Goal: Task Accomplishment & Management: Manage account settings

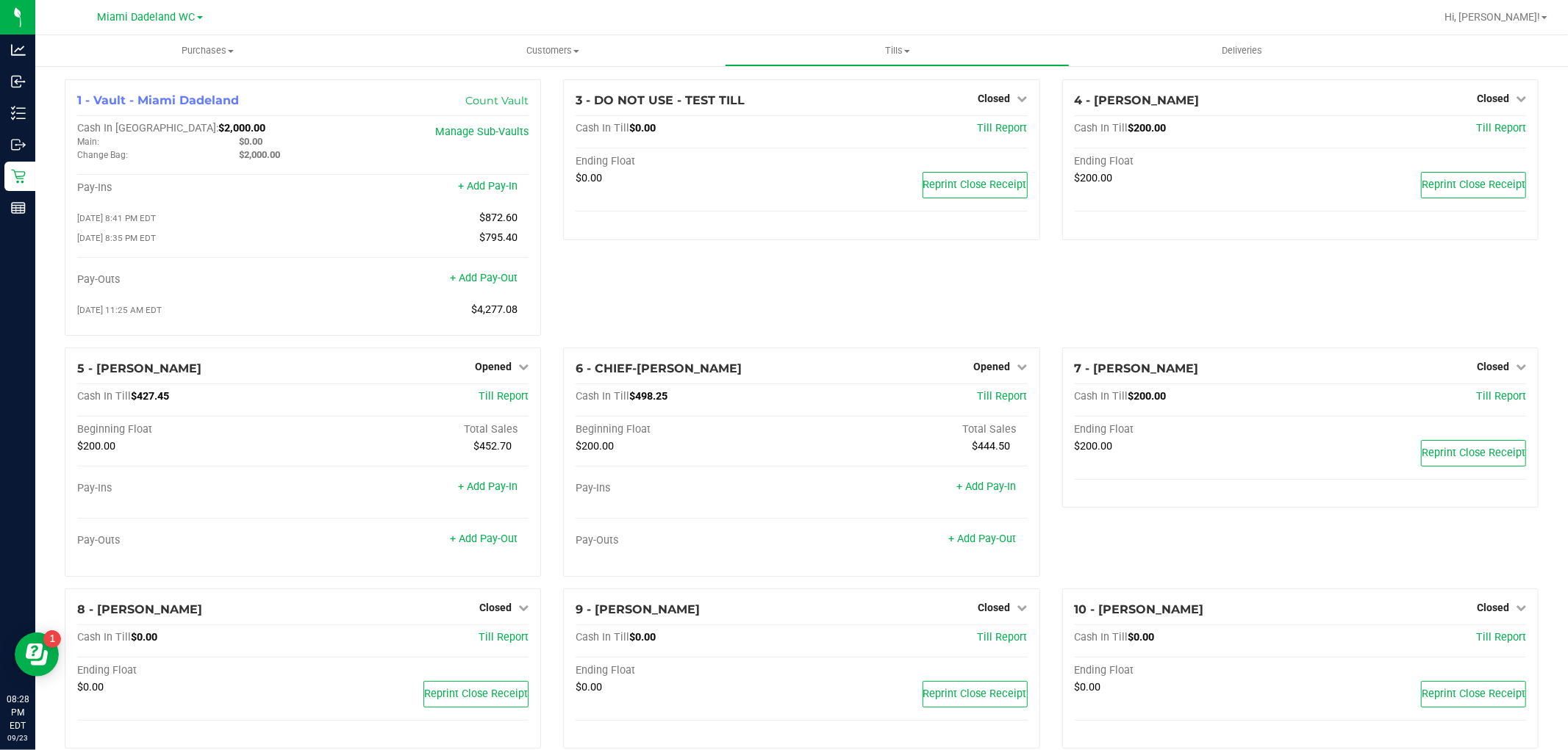
scroll to position [270, 0]
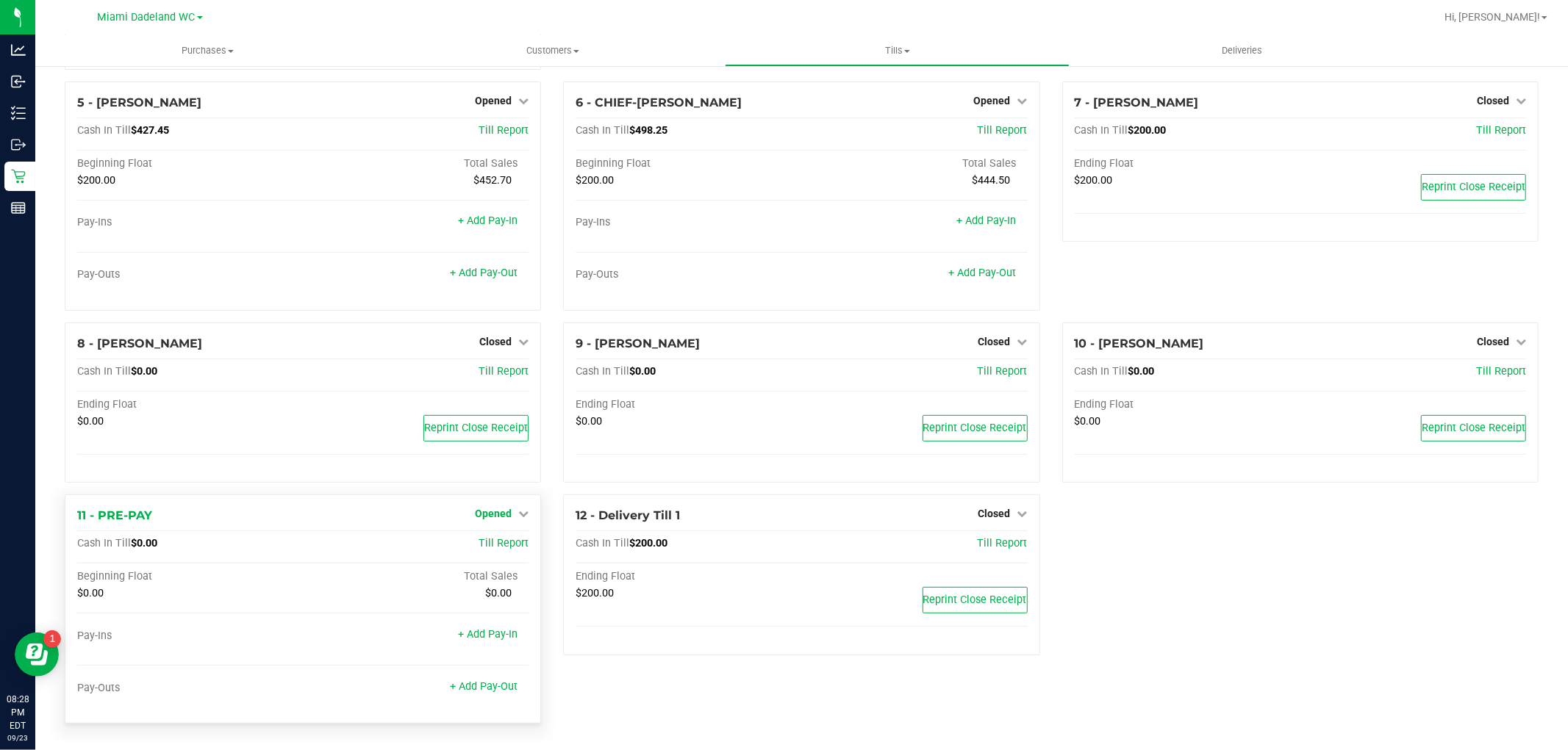
click at [519, 512] on icon at bounding box center [523, 513] width 11 height 11
click at [489, 546] on link "Close Till" at bounding box center [495, 544] width 40 height 12
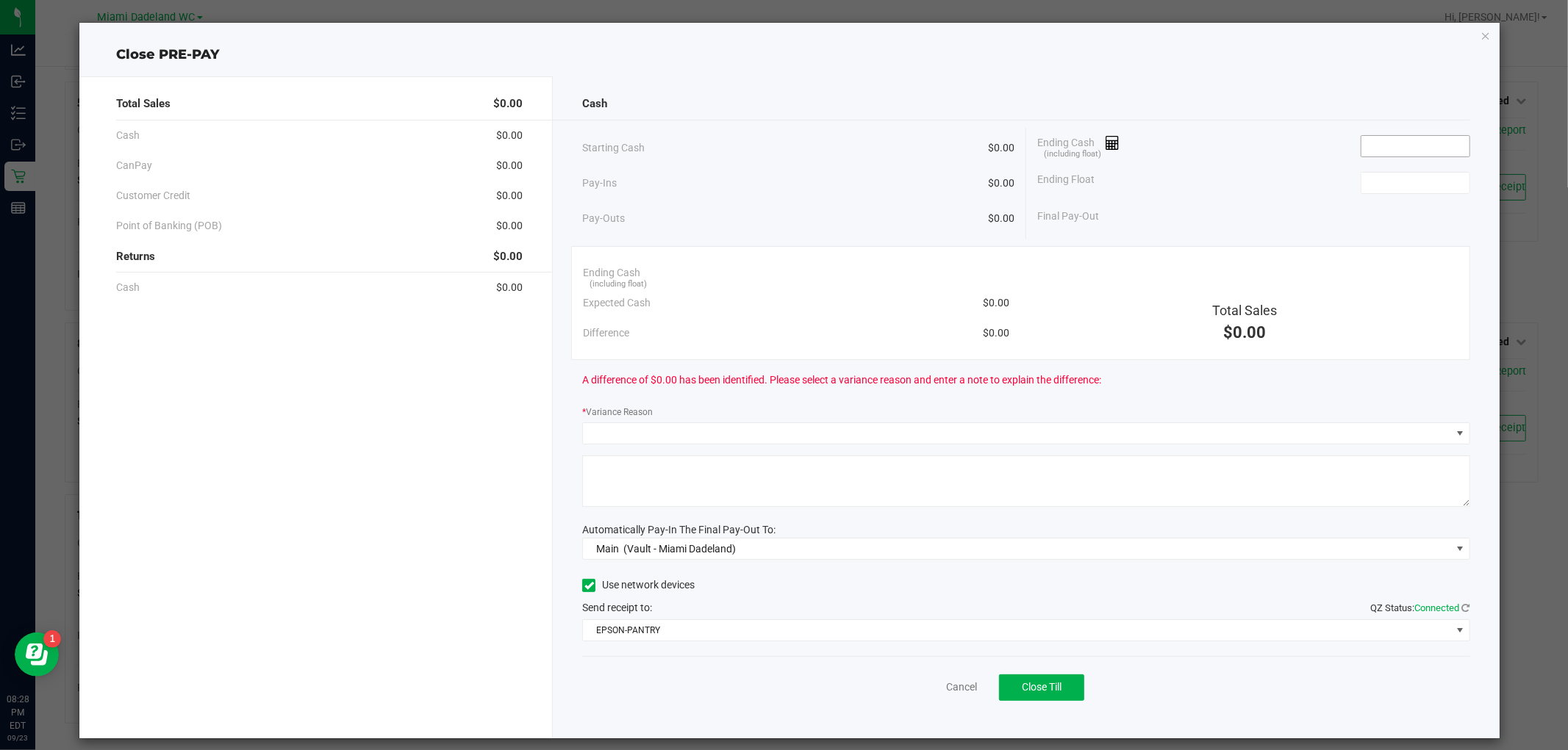
click at [1417, 145] on input at bounding box center [1415, 145] width 108 height 20
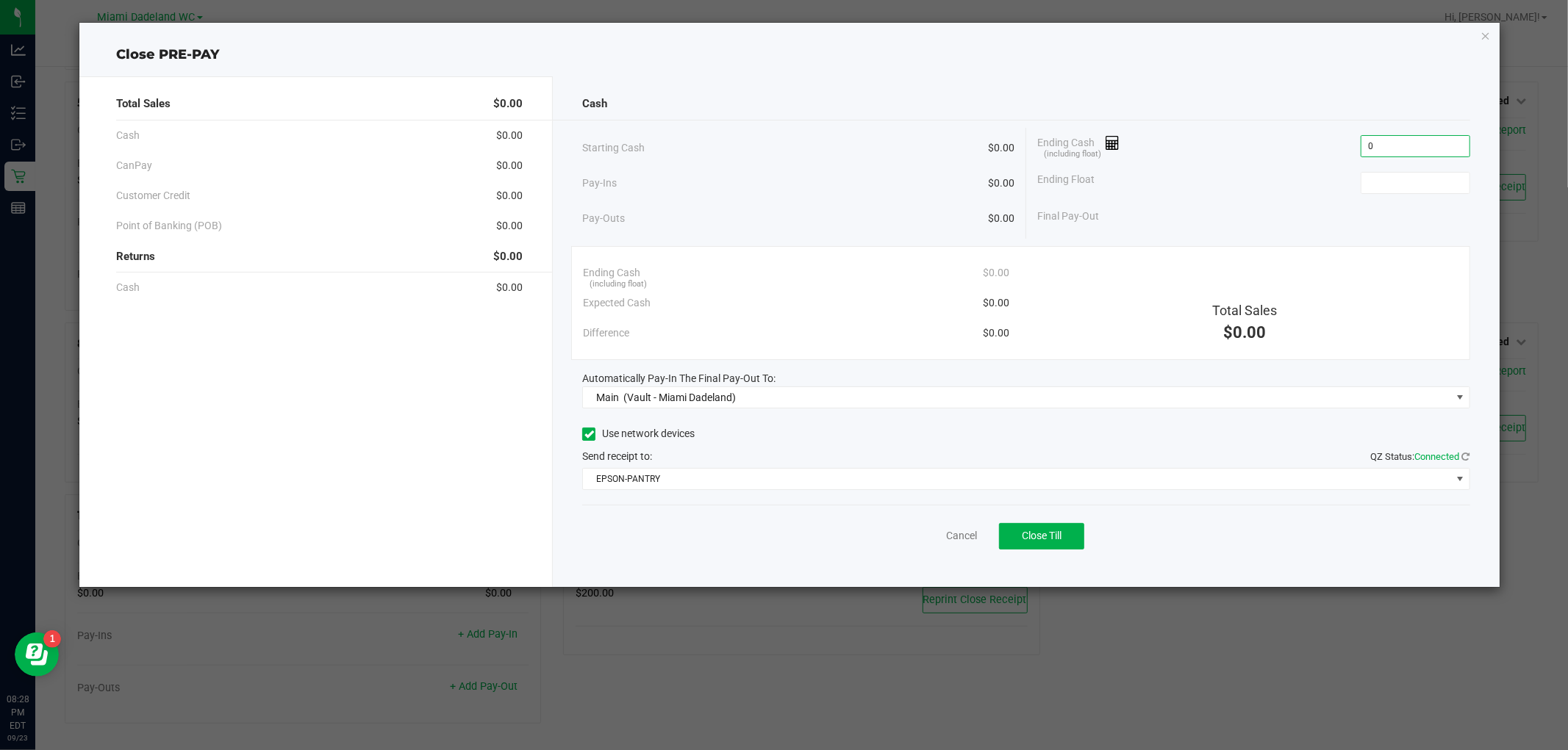
type input "$0.00"
click at [1202, 70] on div "Total Sales $0.00 Cash $0.00 CanPay $0.00 Customer Credit $0.00 Point of Bankin…" at bounding box center [788, 326] width 1419 height 522
type input "$0.00"
click at [940, 402] on span "Main (Vault - Miami Dadeland)" at bounding box center [1016, 397] width 868 height 20
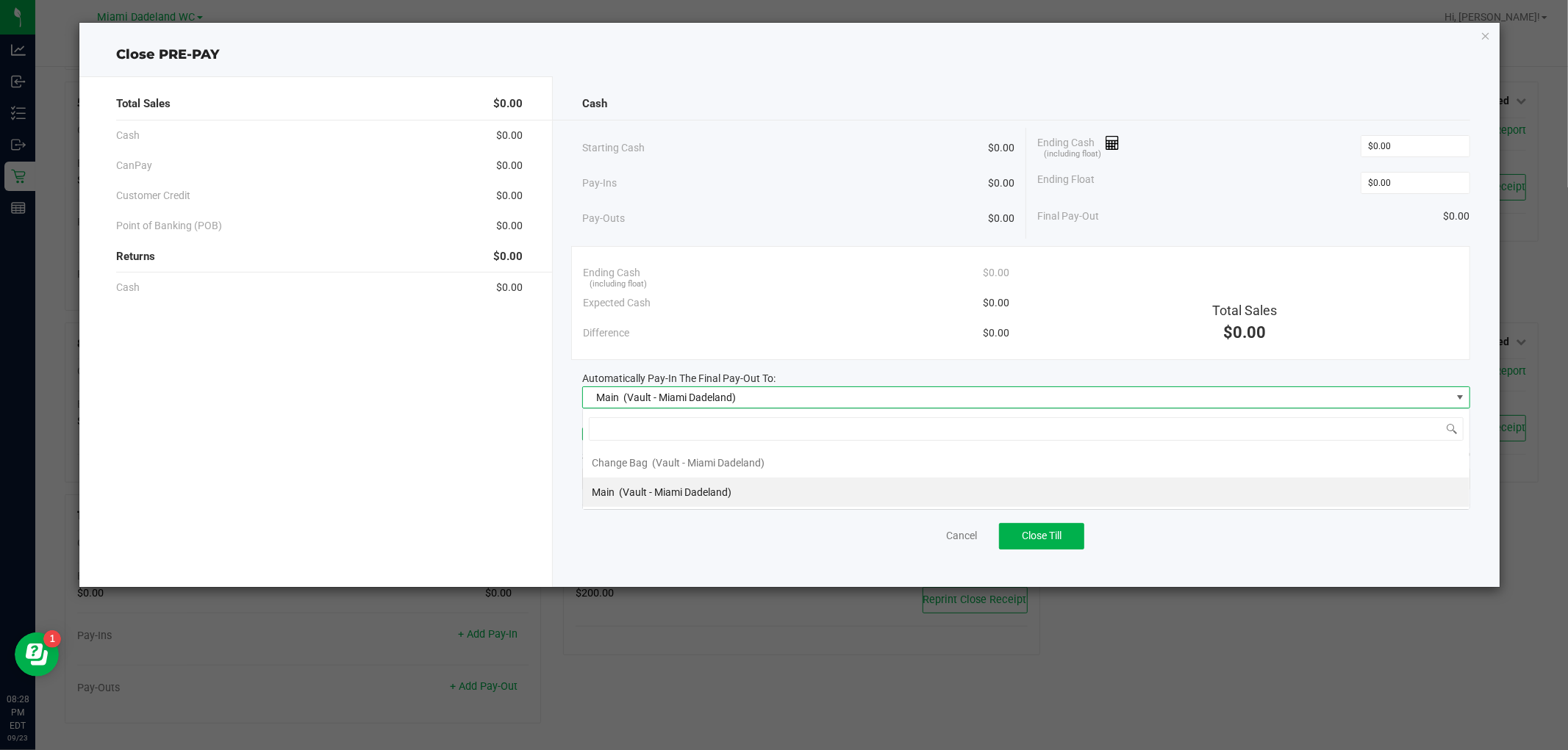
scroll to position [22, 887]
click at [645, 505] on li "Main (Vault - Miami Dadeland)" at bounding box center [1026, 492] width 886 height 29
click at [723, 537] on div "Cancel Close Till" at bounding box center [1025, 533] width 887 height 57
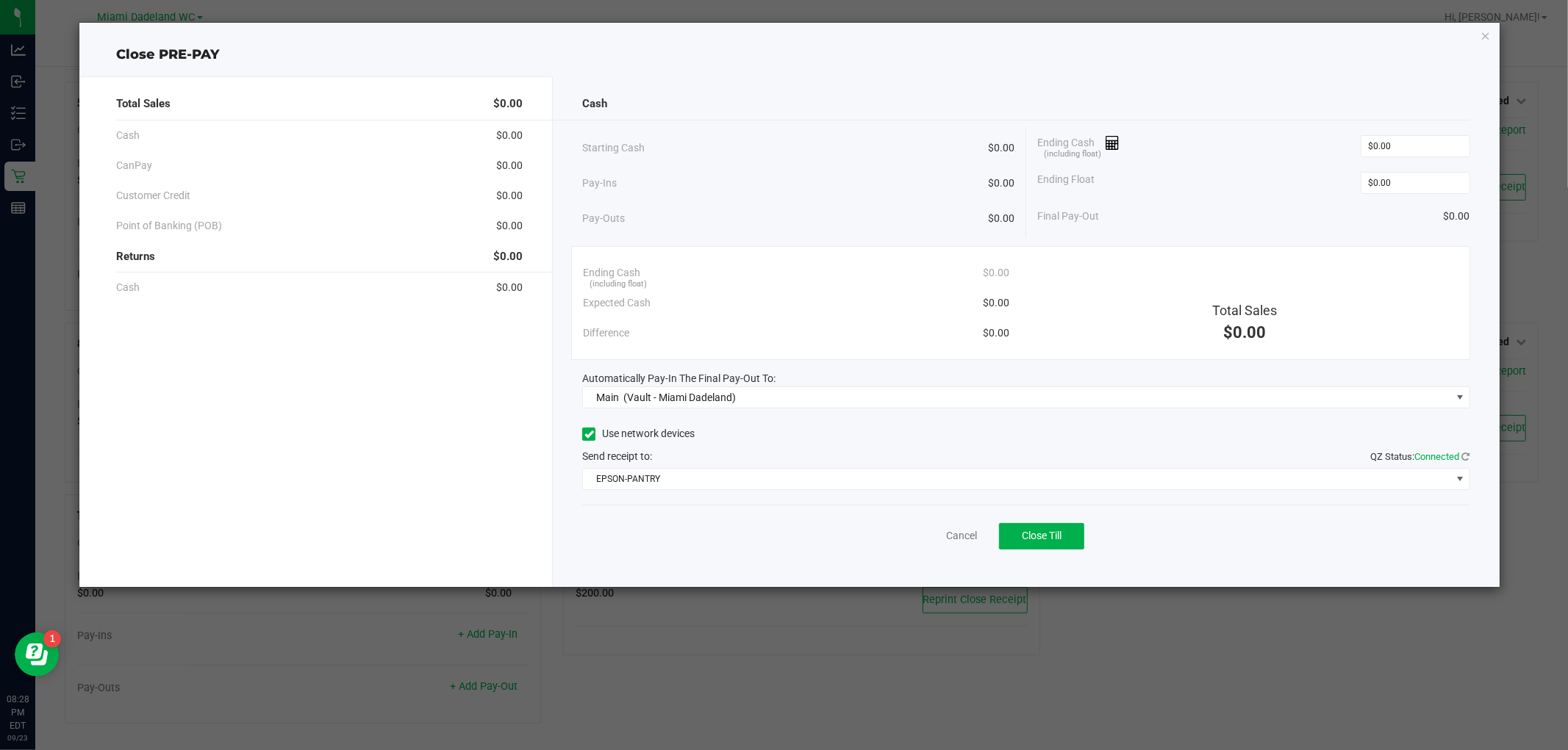
click at [1190, 530] on div "Cancel Close Till" at bounding box center [1025, 533] width 887 height 57
click at [1060, 534] on span "Close Till" at bounding box center [1041, 535] width 40 height 12
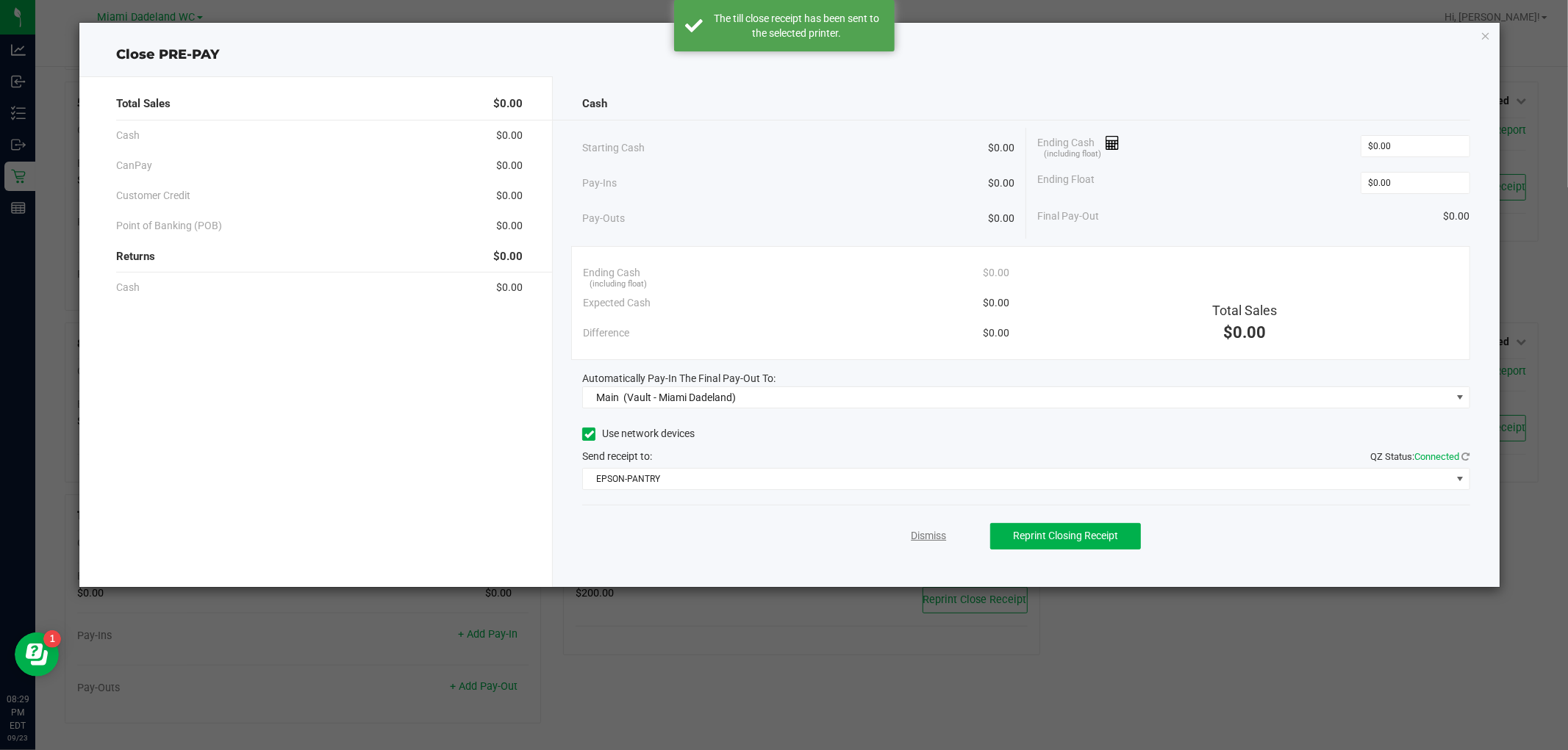
click at [933, 533] on link "Dismiss" at bounding box center [928, 536] width 36 height 15
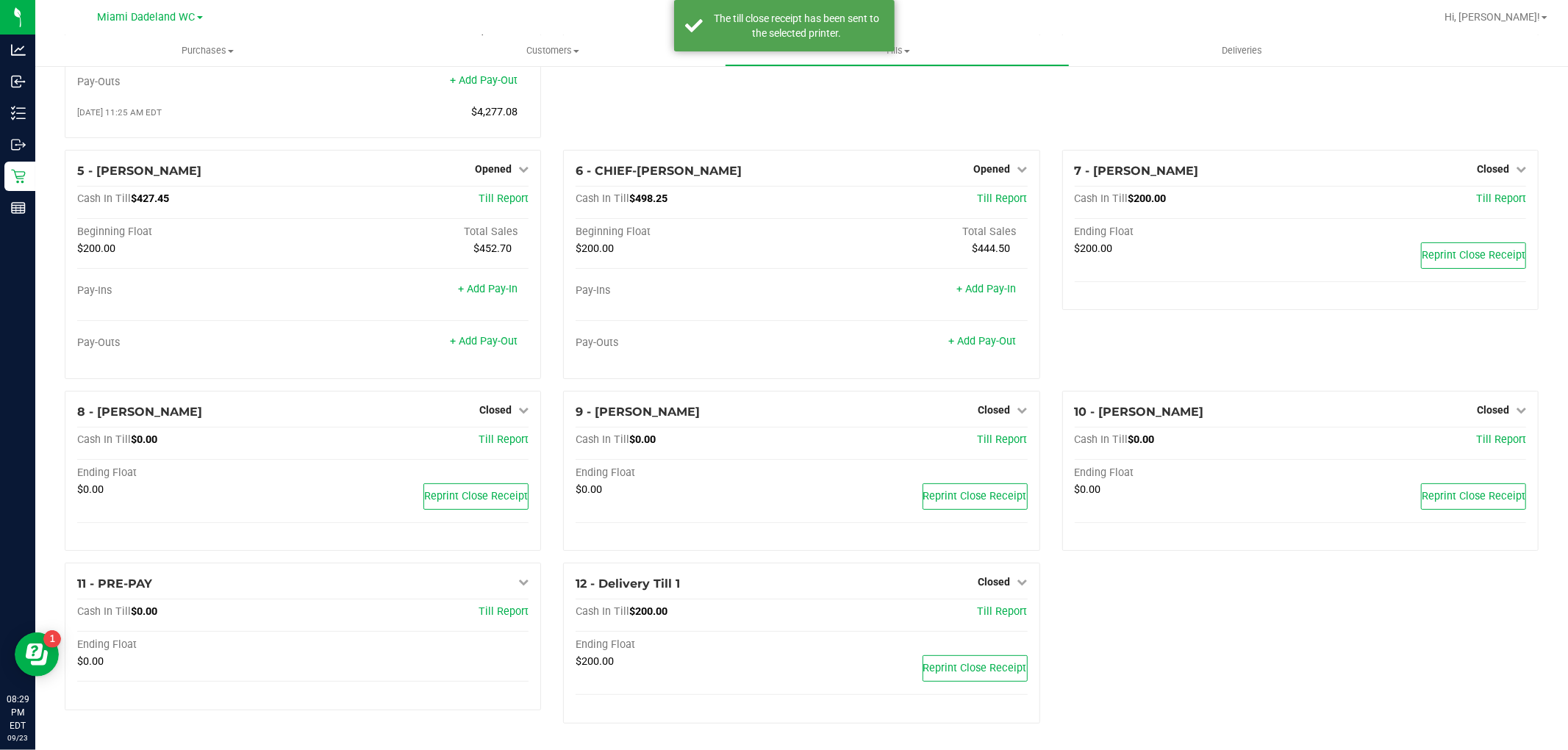
scroll to position [202, 0]
click at [509, 173] on link "Opened" at bounding box center [501, 169] width 53 height 12
click at [509, 195] on link "Close Till" at bounding box center [495, 199] width 40 height 12
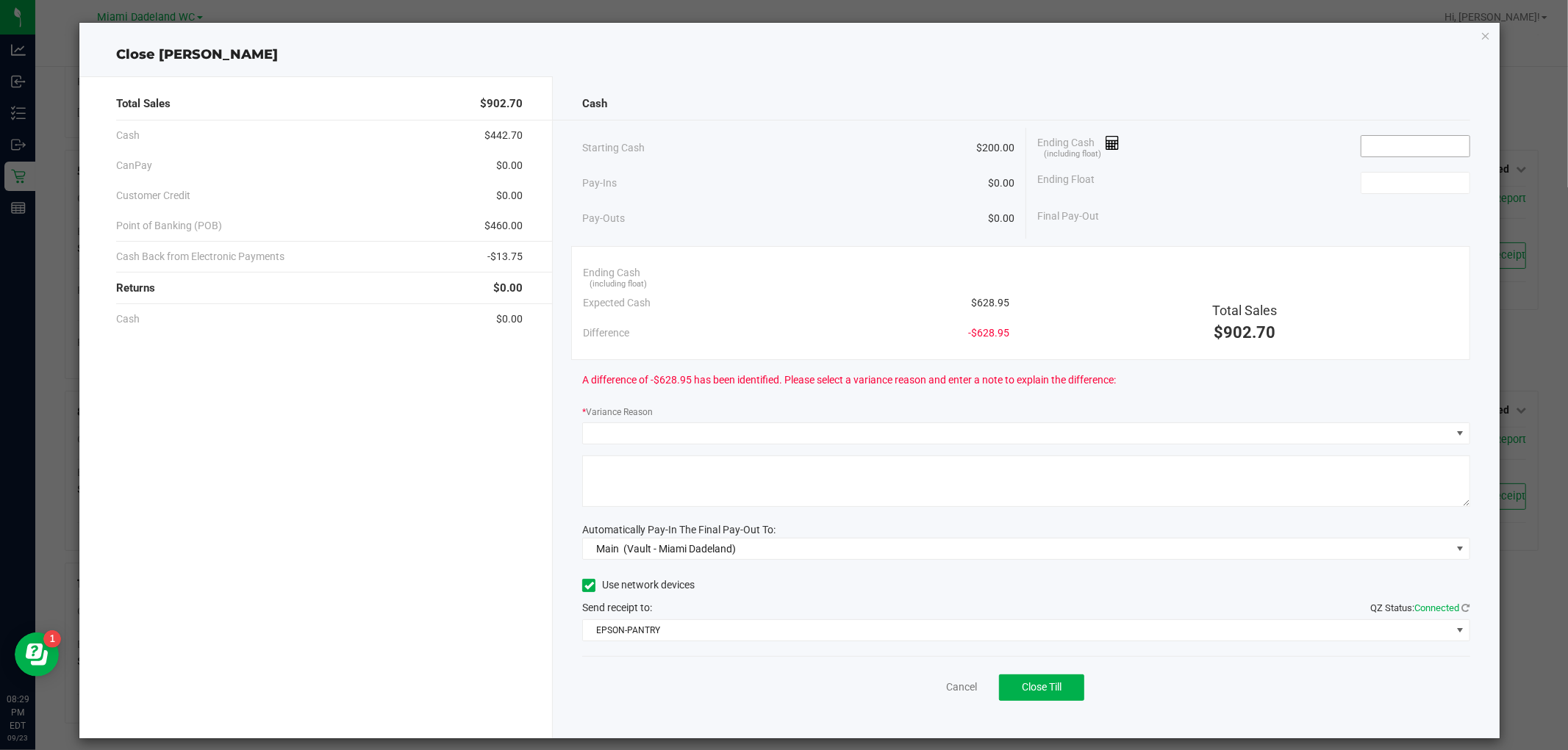
click at [1414, 149] on input at bounding box center [1415, 145] width 108 height 20
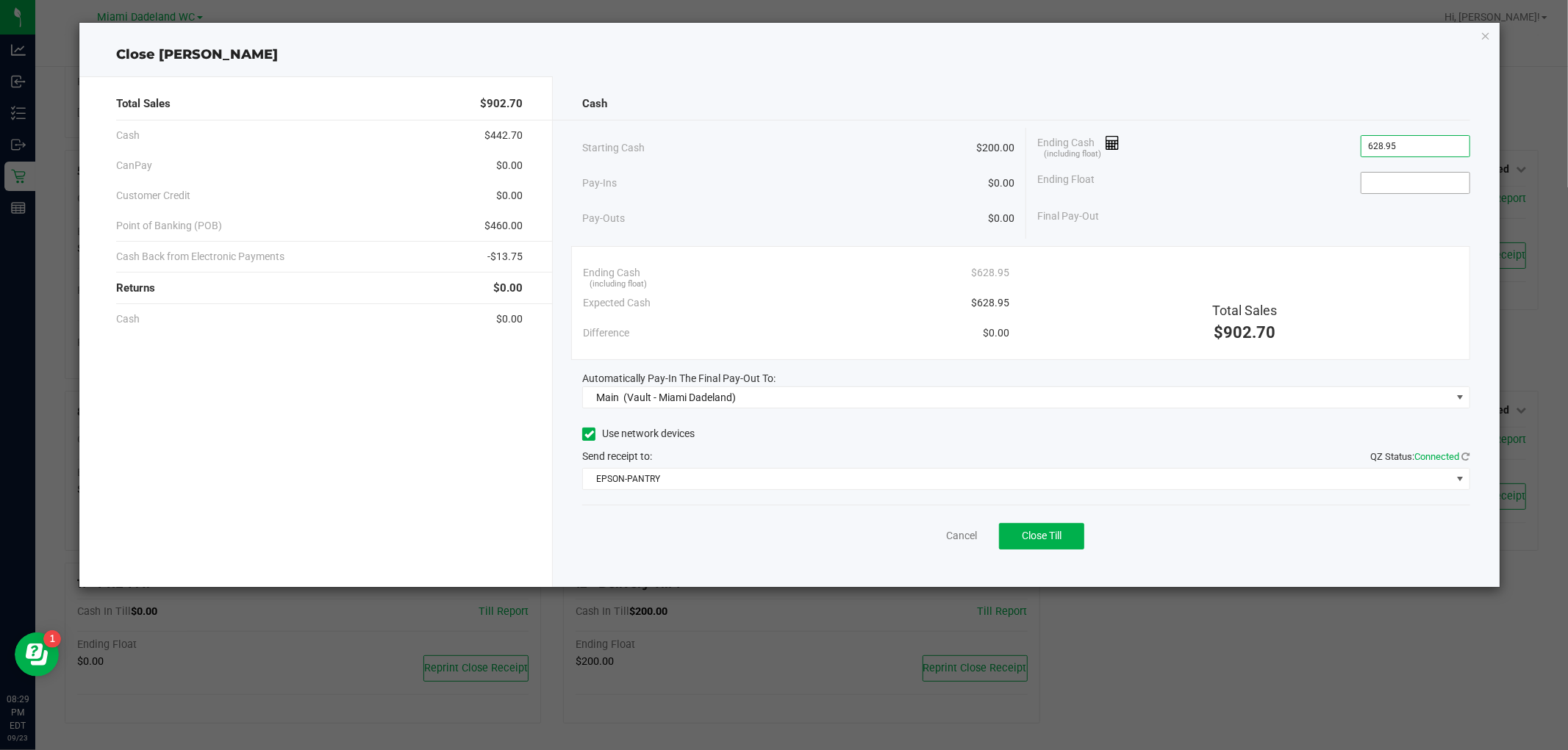
click at [1430, 181] on input at bounding box center [1415, 183] width 108 height 20
type input "$628.95"
click at [1295, 77] on div "Cash Starting Cash $200.00 Pay-Ins $0.00 Pay-Outs $0.00 Ending Cash (including …" at bounding box center [1026, 332] width 946 height 511
type input "$200.00"
click at [1235, 88] on div "Cash" at bounding box center [1025, 103] width 887 height 32
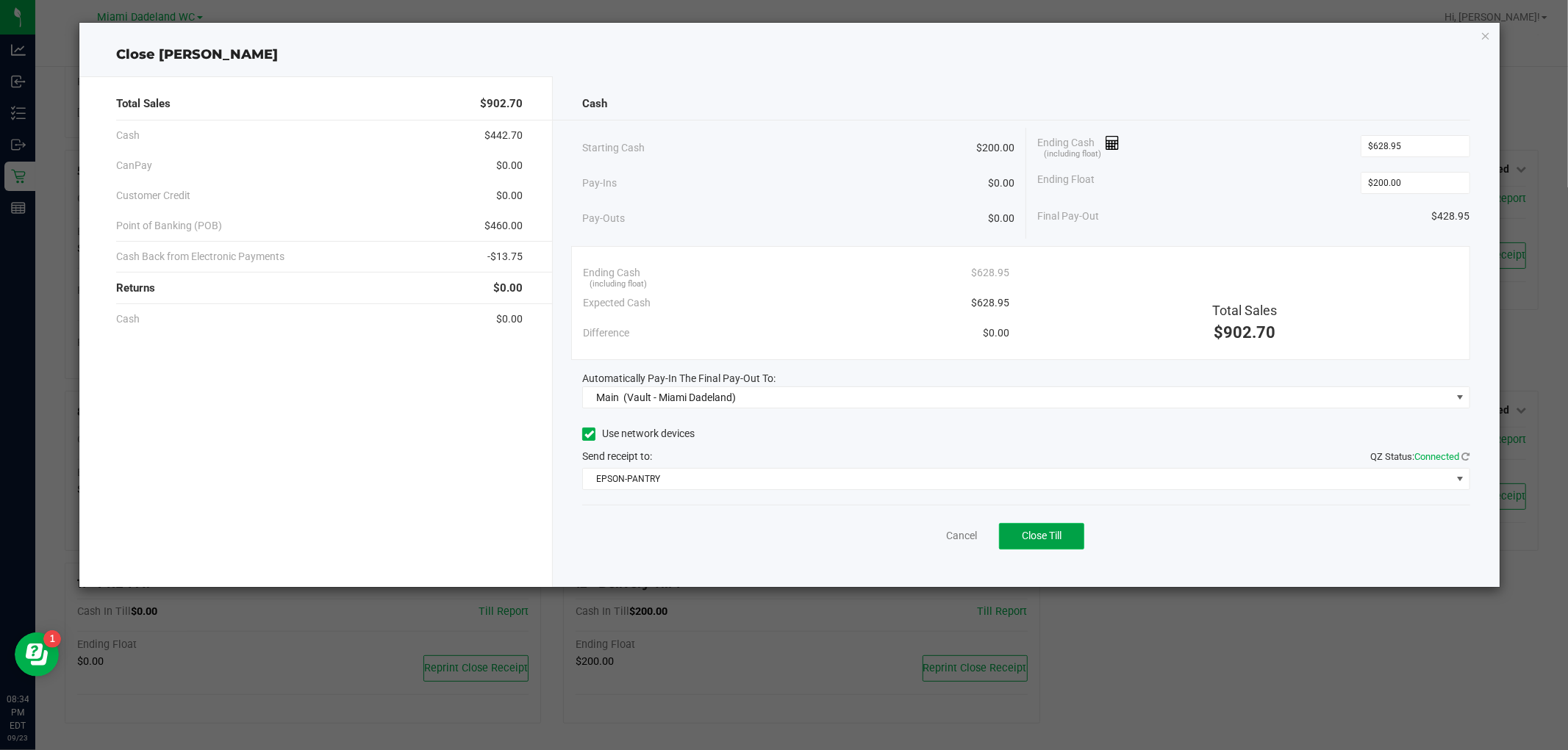
click at [1056, 537] on span "Close Till" at bounding box center [1041, 535] width 40 height 12
click at [931, 534] on link "Dismiss" at bounding box center [928, 536] width 36 height 15
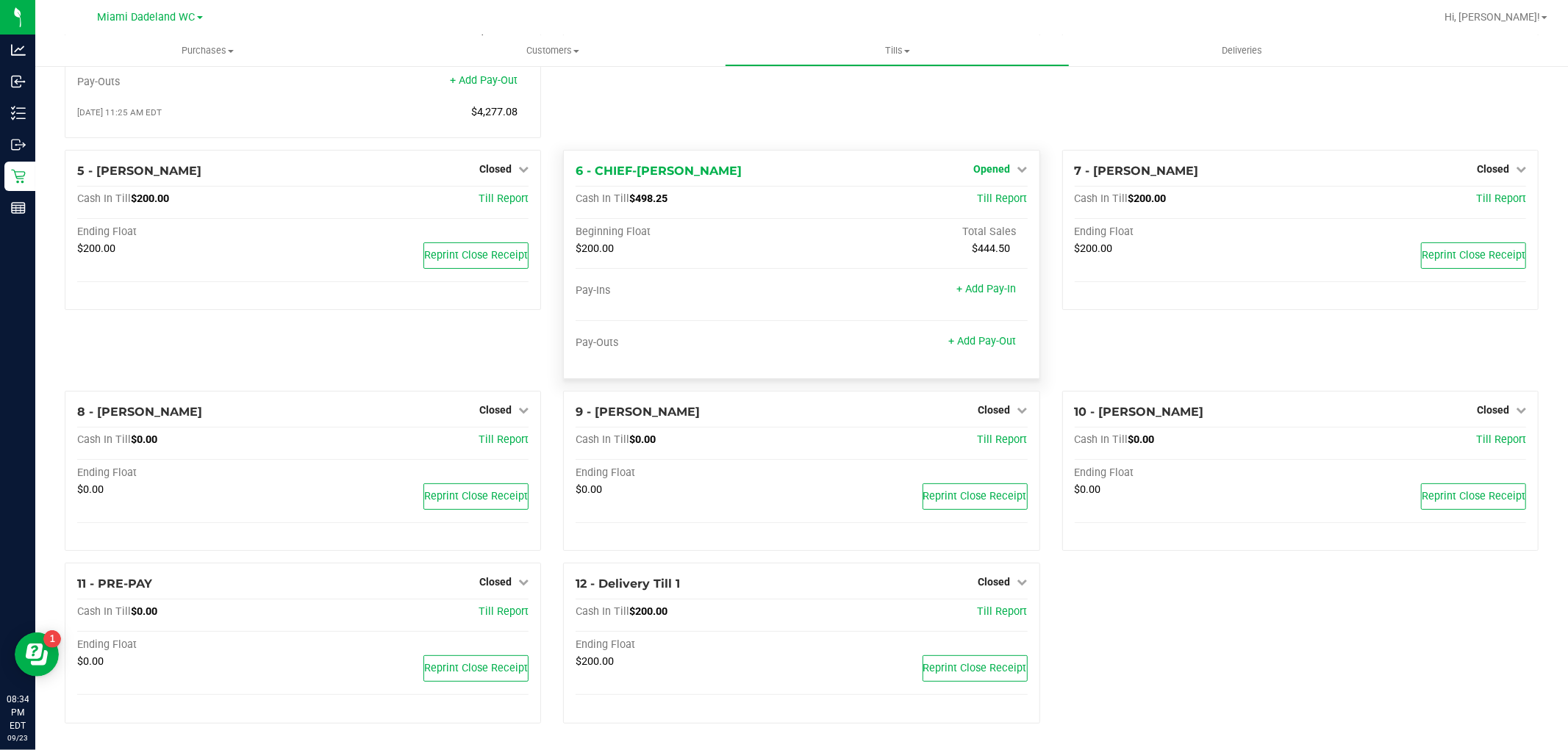
click at [997, 165] on span "Opened" at bounding box center [991, 169] width 36 height 12
click at [992, 199] on link "Close Till" at bounding box center [993, 199] width 40 height 12
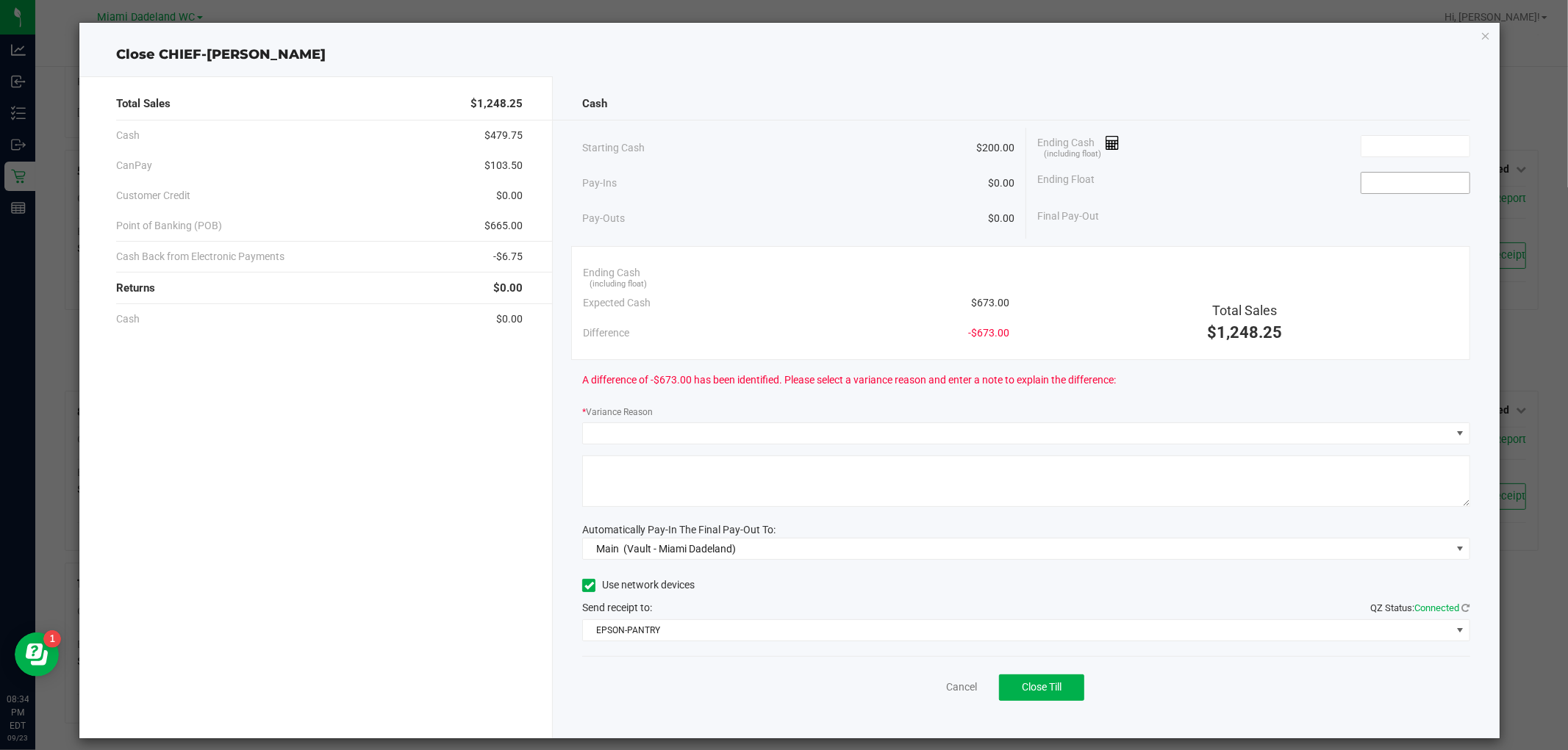
click at [1402, 184] on input at bounding box center [1415, 183] width 108 height 20
click at [1410, 145] on input at bounding box center [1415, 145] width 108 height 20
type input "$200.00"
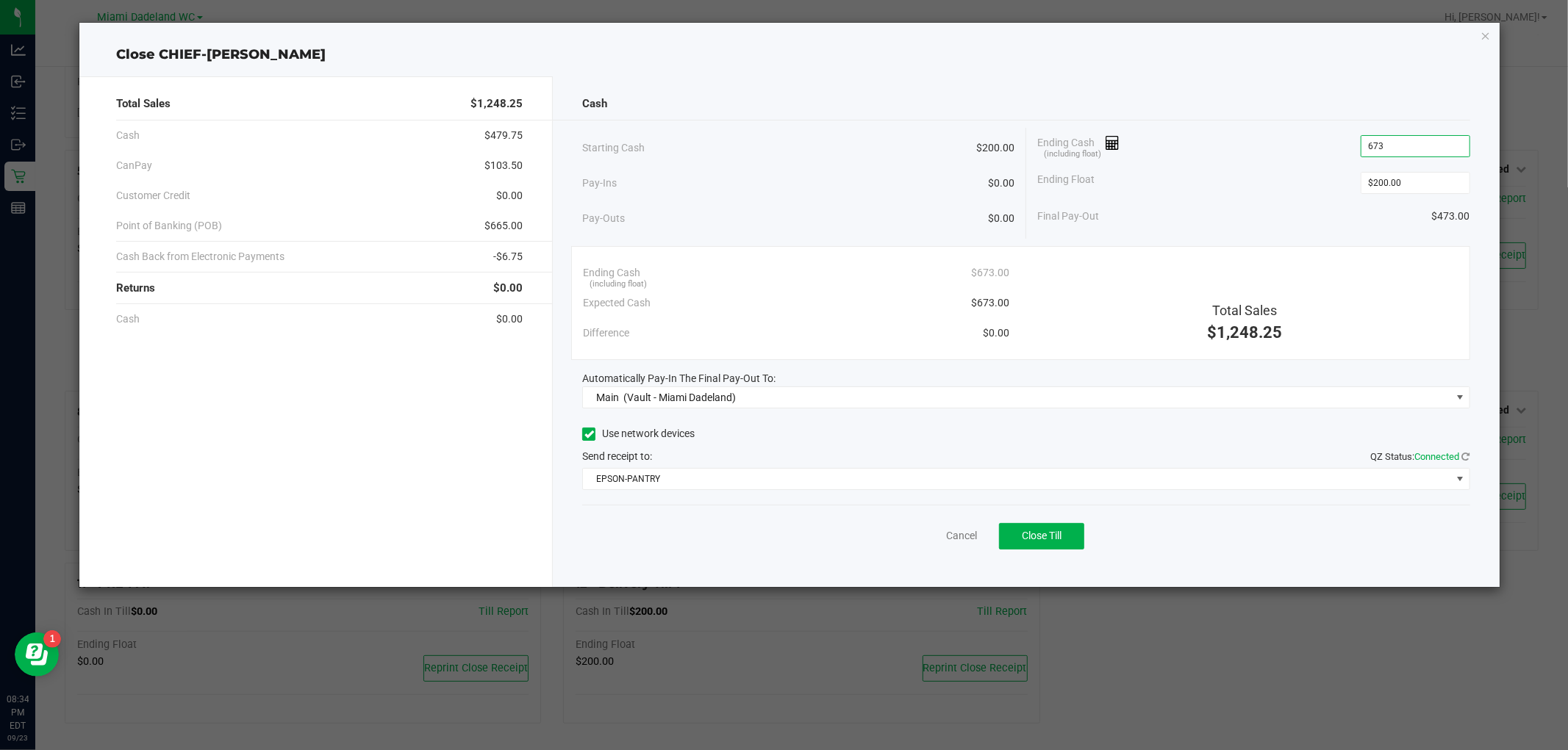
click at [1190, 43] on div "Close CHIEF-WINCHLEY Total Sales $1,248.25 Cash $479.75 CanPay $103.50 Customer…" at bounding box center [788, 305] width 1419 height 564
type input "$673.00"
click at [1157, 213] on div "Final Pay-Out $473.00" at bounding box center [1253, 216] width 433 height 30
click at [1264, 69] on div "Total Sales $1,248.25 Cash $479.75 CanPay $103.50 Customer Credit $0.00 Point o…" at bounding box center [788, 326] width 1419 height 522
click at [1063, 535] on button "Close Till" at bounding box center [1041, 536] width 85 height 27
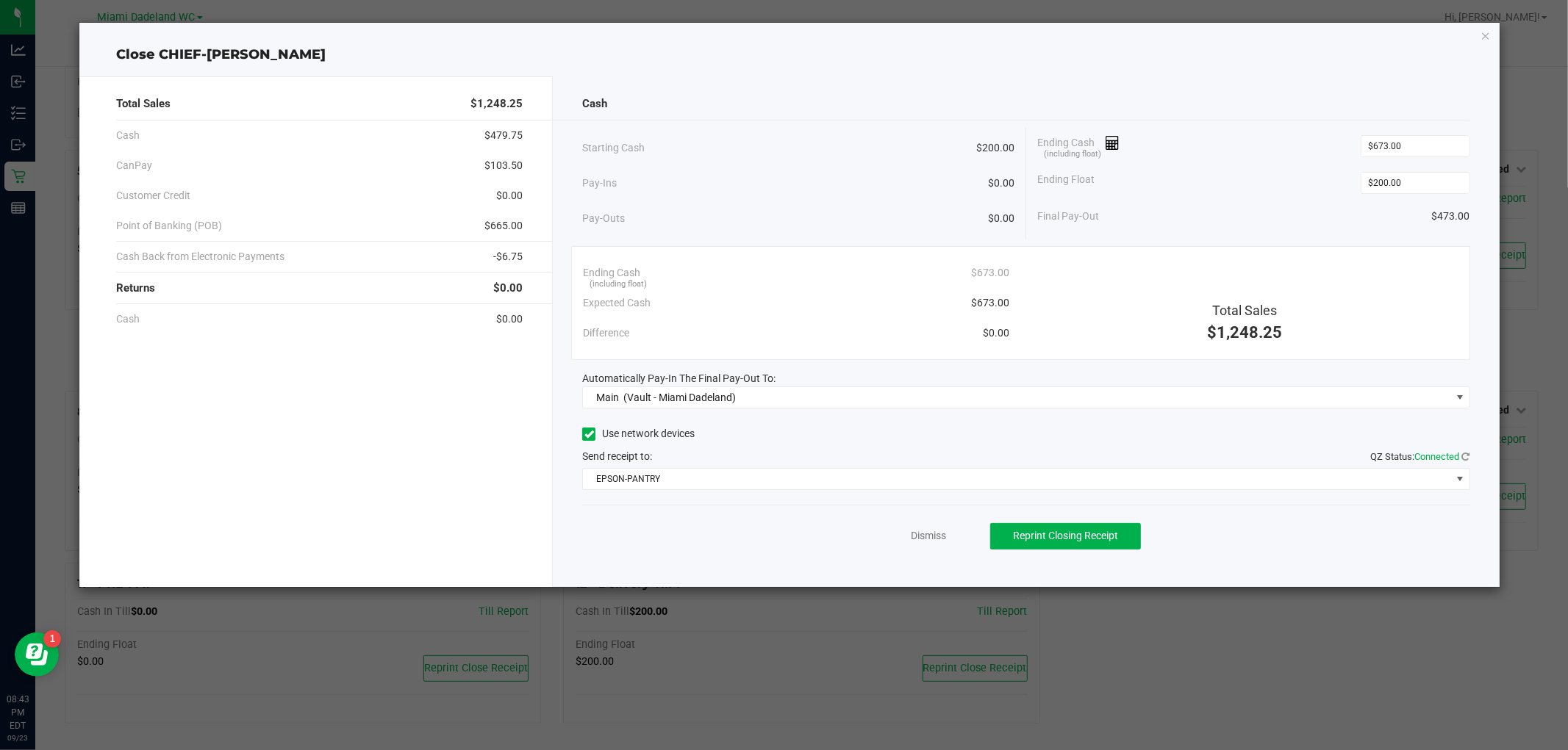
click at [1190, 104] on div "Cash" at bounding box center [1025, 103] width 887 height 32
click at [924, 537] on link "Dismiss" at bounding box center [928, 536] width 36 height 15
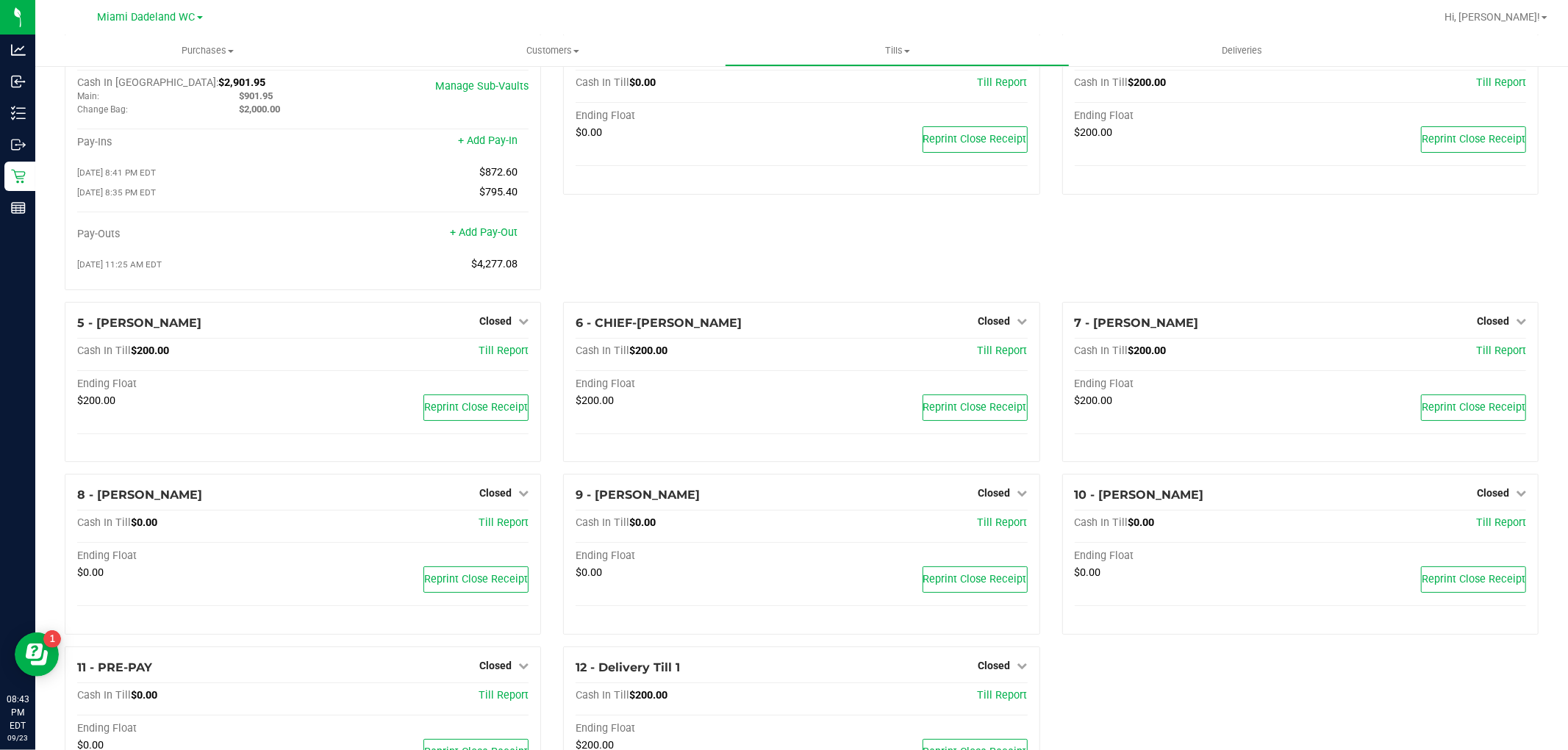
scroll to position [0, 0]
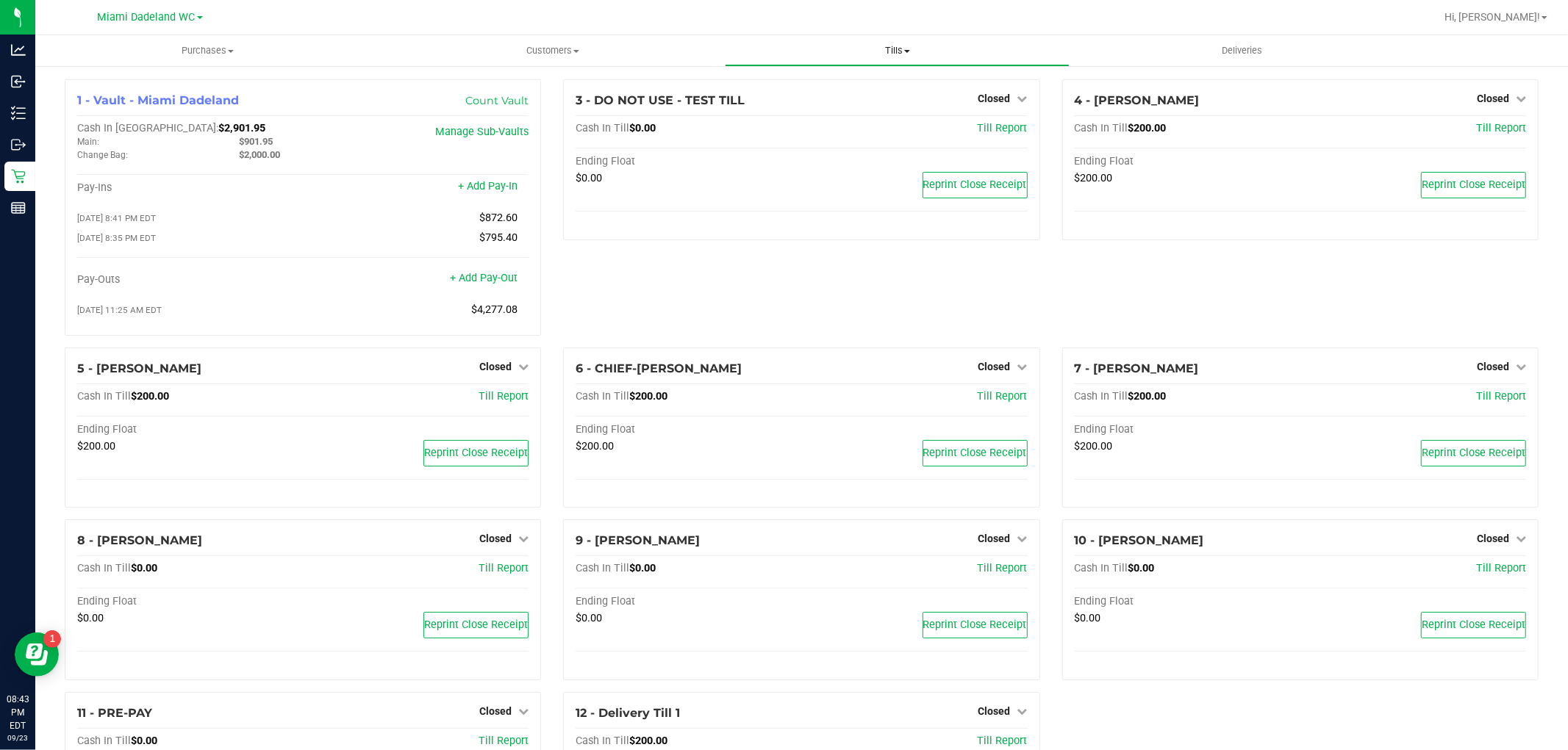
click at [884, 36] on uib-tab-heading "Tills Manage tills Reconcile e-payments" at bounding box center [897, 51] width 343 height 29
click at [866, 105] on span "Reconcile e-payments" at bounding box center [797, 106] width 146 height 12
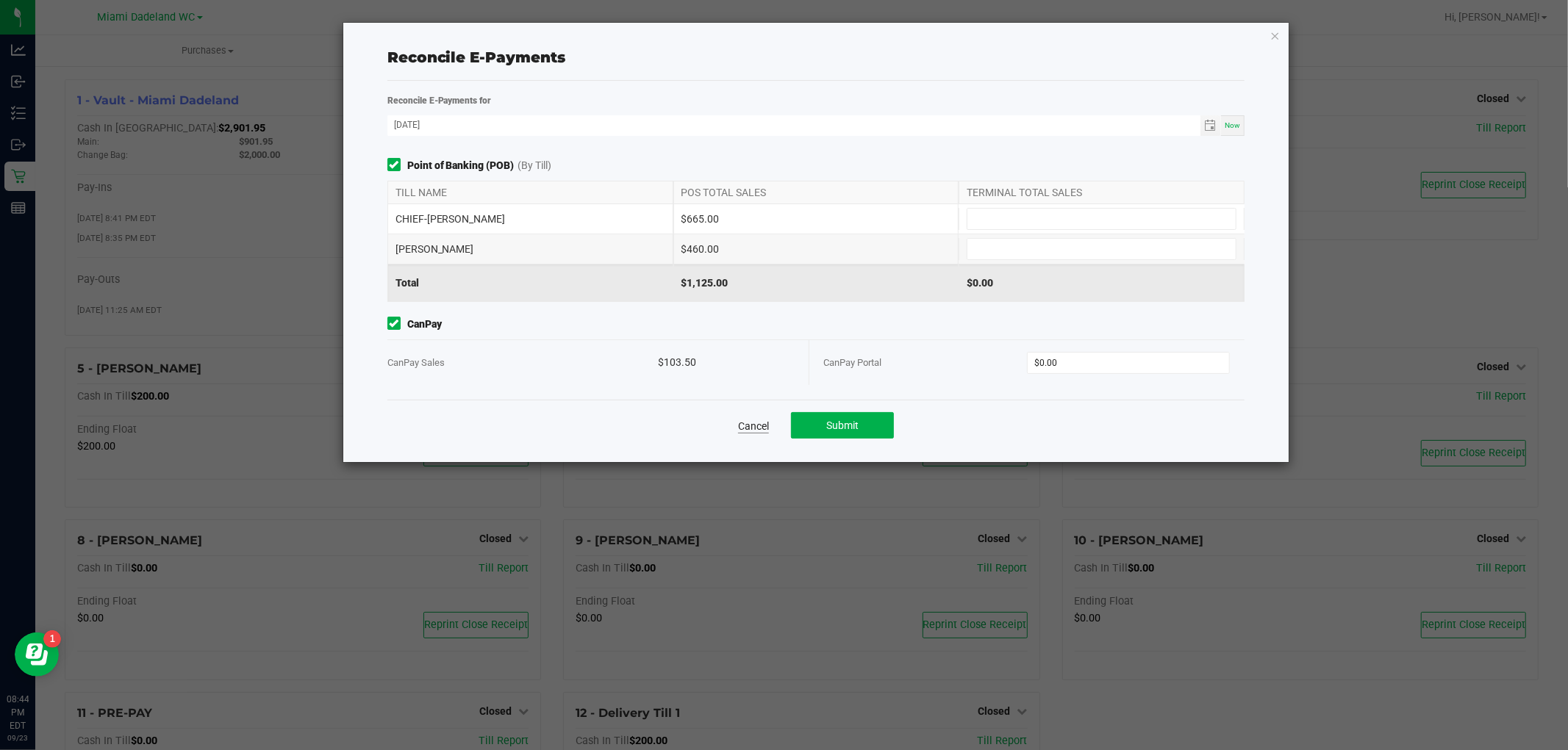
click at [757, 419] on link "Cancel" at bounding box center [754, 426] width 31 height 15
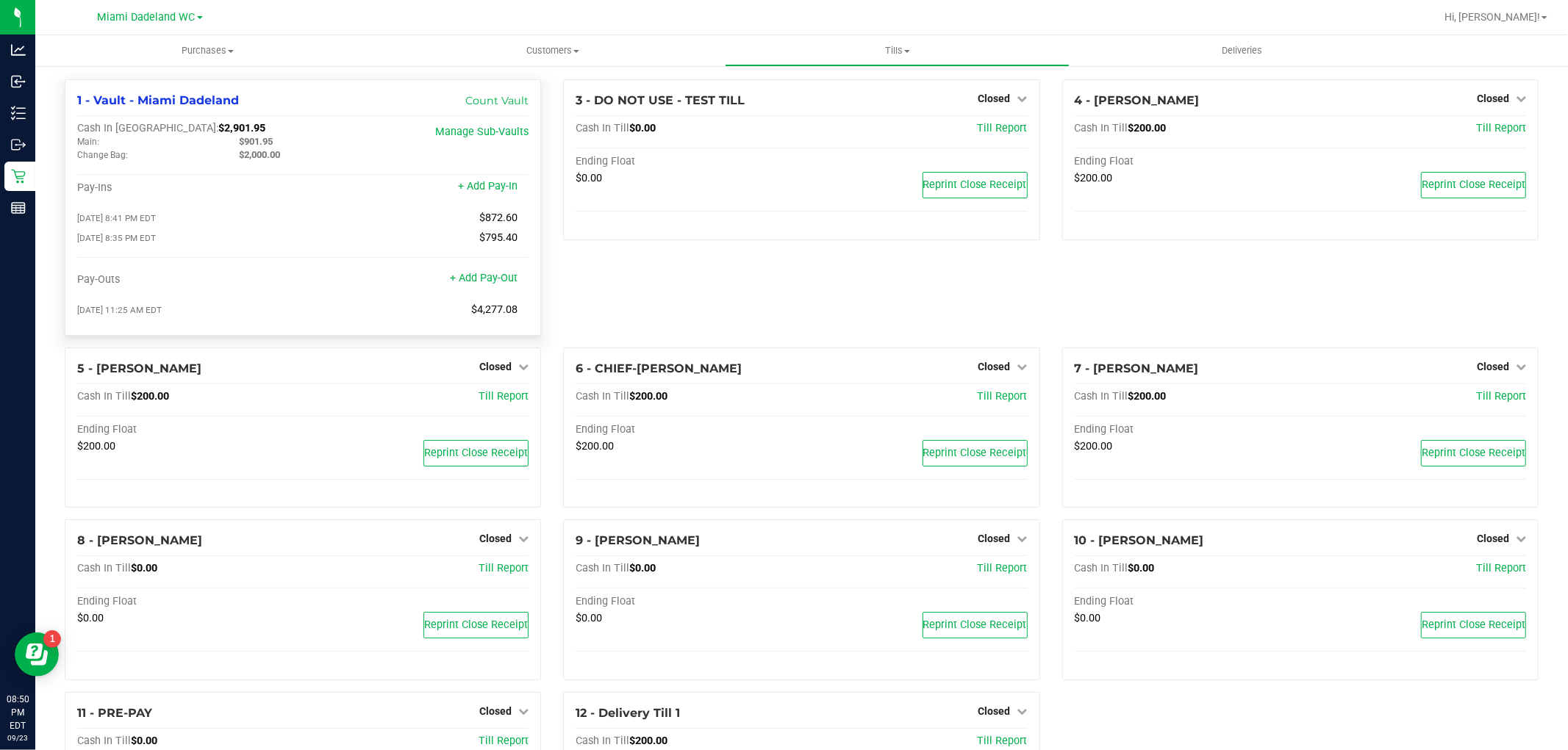
click at [218, 129] on span "$2,901.95" at bounding box center [242, 128] width 47 height 12
copy span "2,901.95"
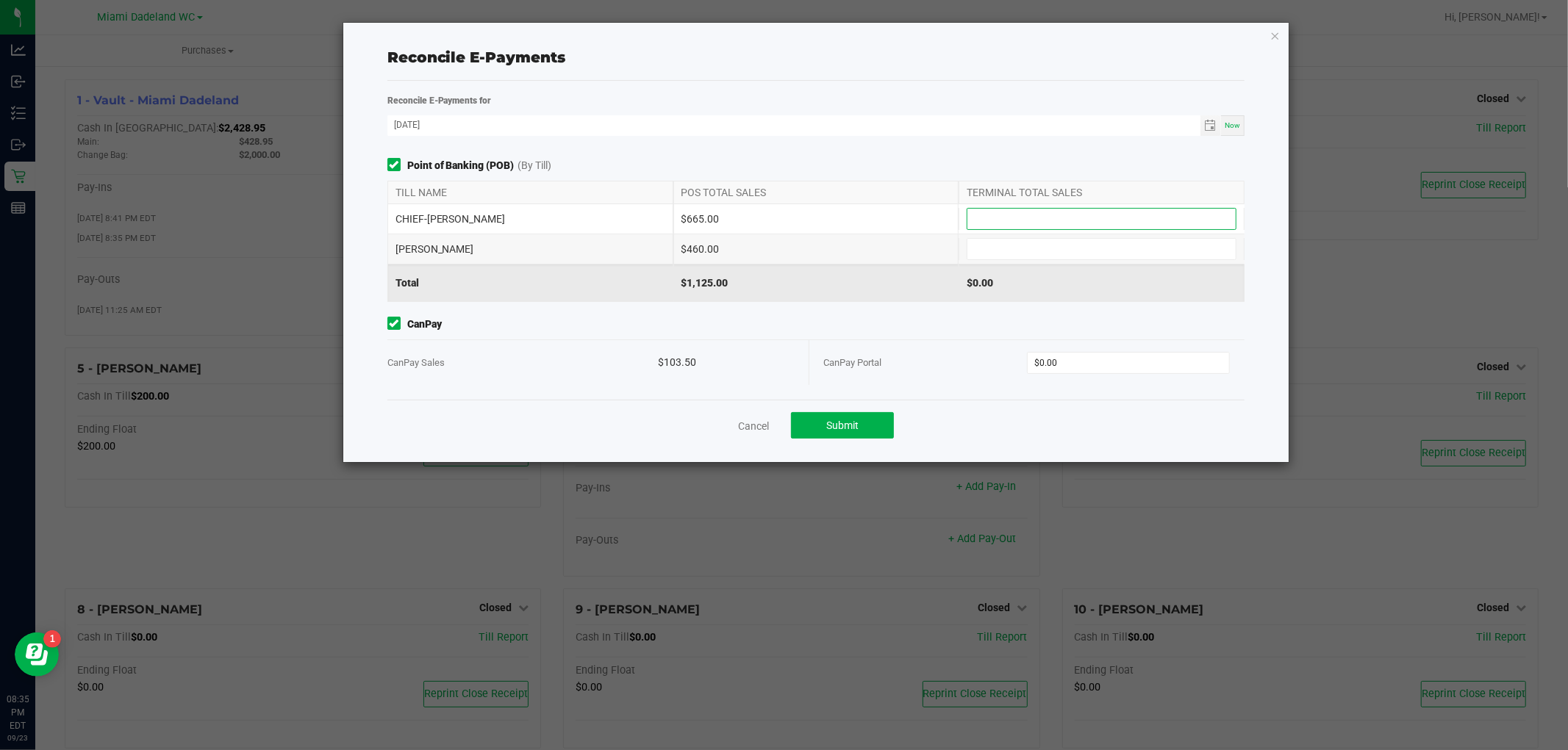
click at [1079, 209] on input at bounding box center [1101, 218] width 268 height 20
click at [1084, 238] on input at bounding box center [1101, 248] width 268 height 20
type input "$460.00"
click at [1115, 210] on input at bounding box center [1101, 218] width 268 height 20
click at [755, 423] on link "Cancel" at bounding box center [754, 426] width 31 height 15
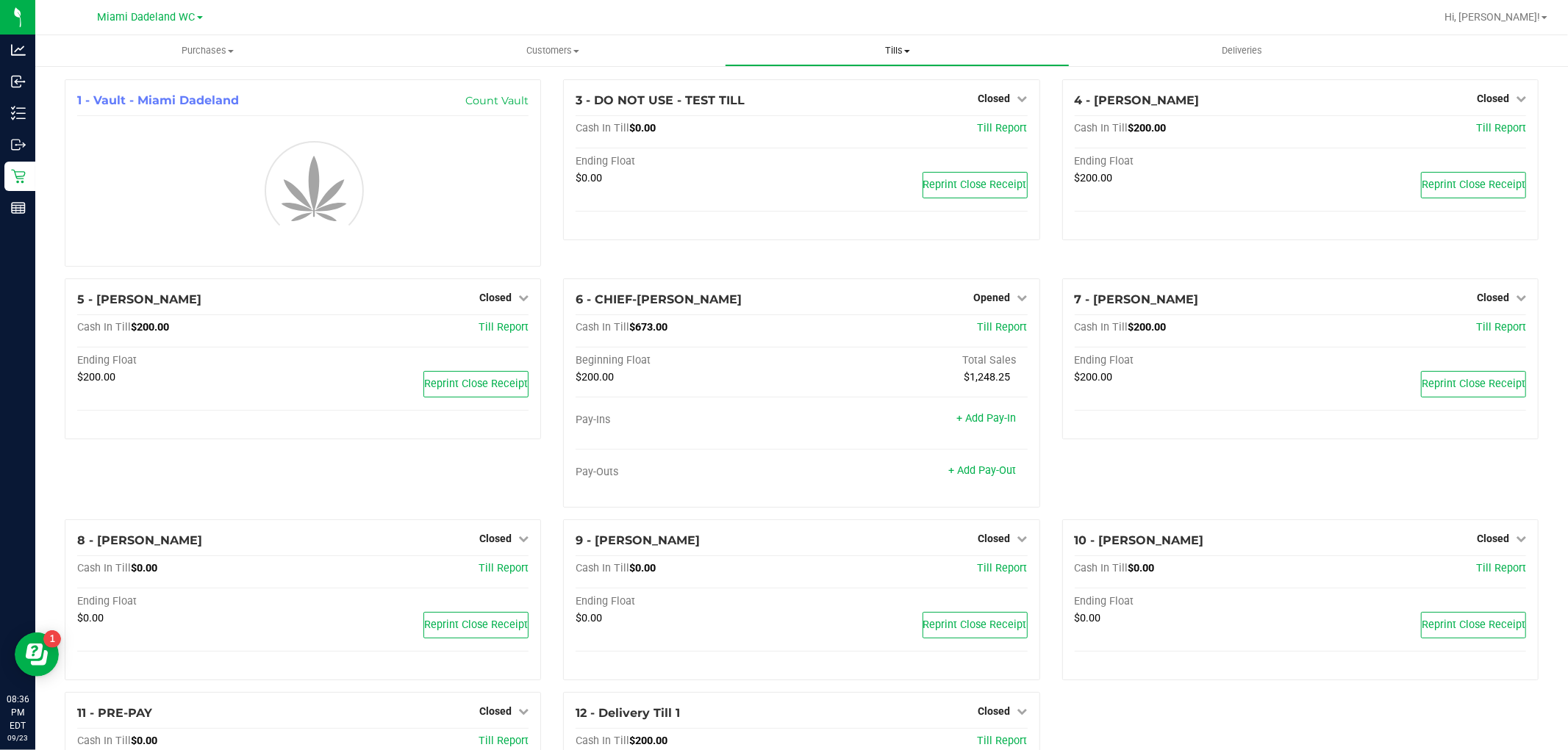
click at [871, 52] on span "Tills" at bounding box center [897, 51] width 343 height 13
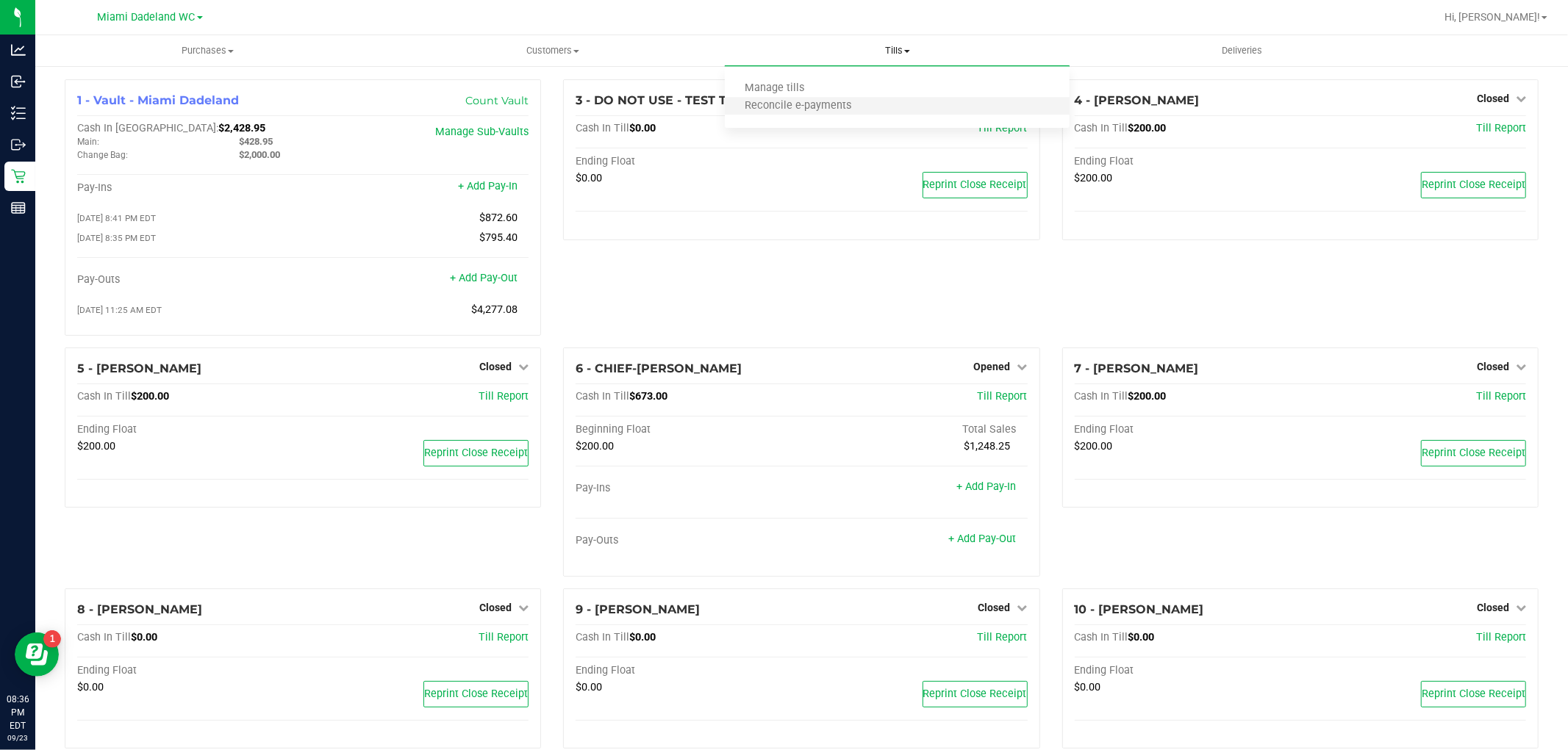
click at [882, 105] on li "Reconcile e-payments" at bounding box center [897, 107] width 344 height 18
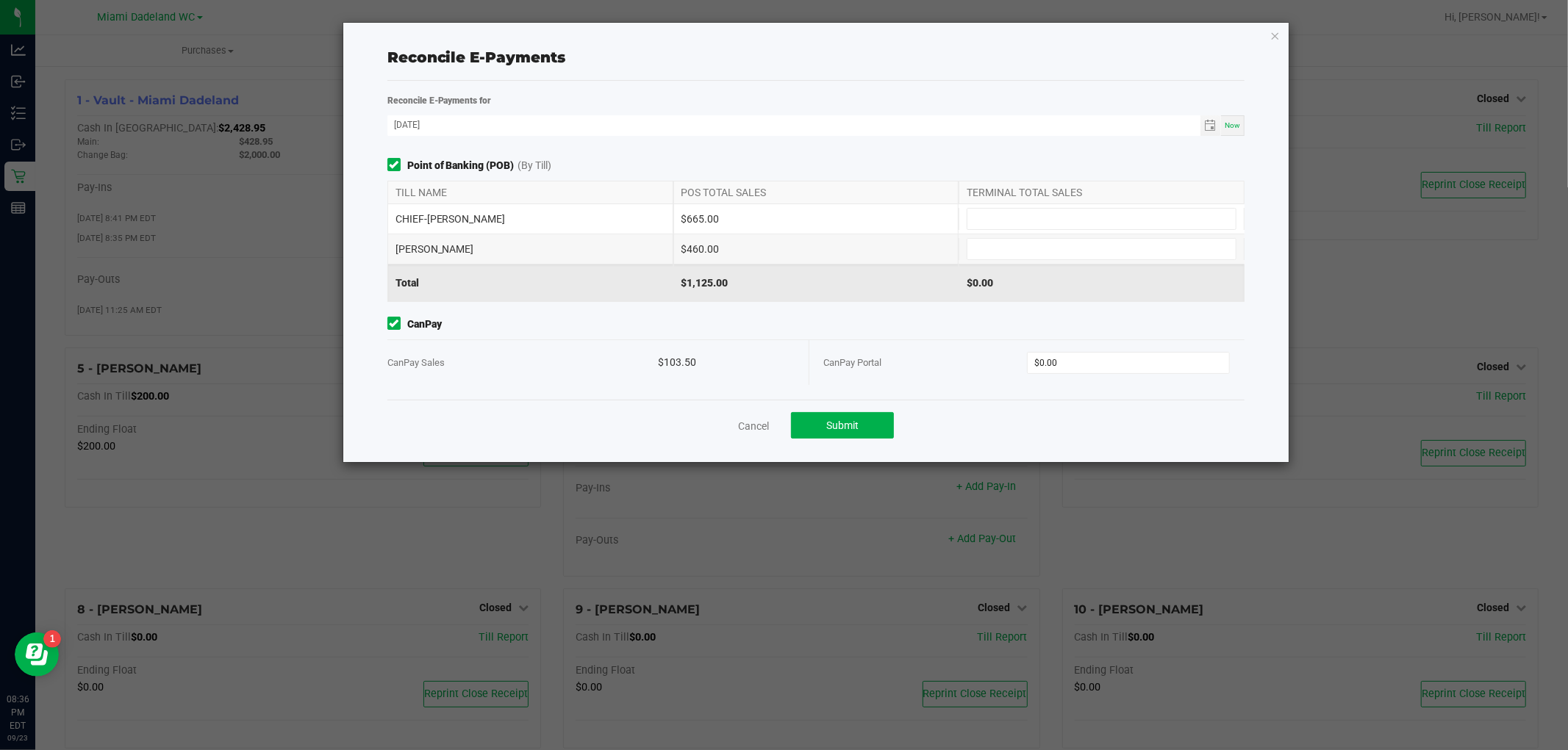
click at [1129, 378] on div "CanPay Portal $0.00" at bounding box center [1027, 362] width 407 height 44
click at [1127, 368] on input "0" at bounding box center [1128, 362] width 201 height 20
type input "$103.50"
click at [1116, 426] on div "Cancel Submit" at bounding box center [816, 424] width 858 height 51
click at [1156, 213] on input at bounding box center [1101, 218] width 268 height 20
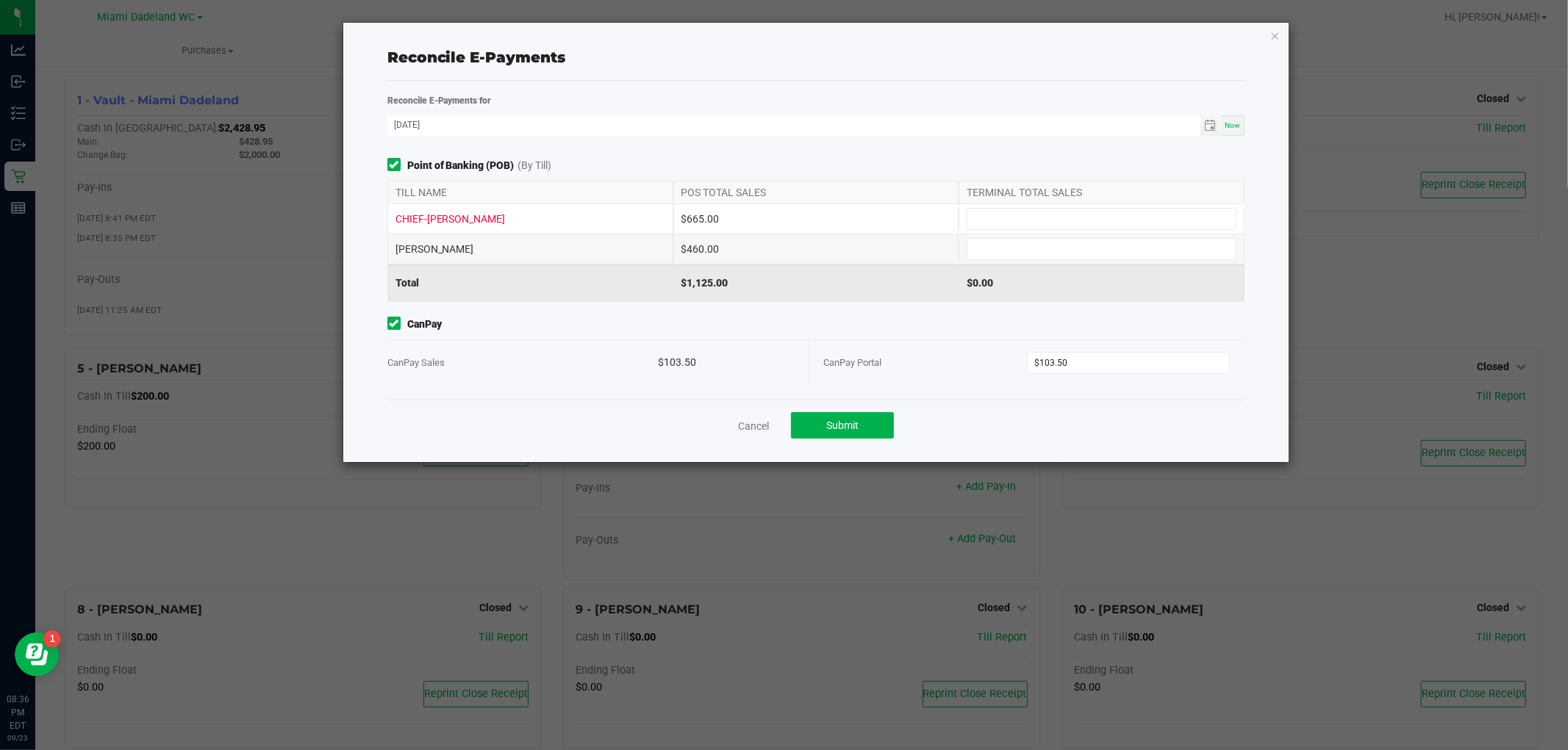
click at [1163, 262] on div "ELENA-GILELS $460.00" at bounding box center [816, 249] width 858 height 29
click at [1158, 251] on input at bounding box center [1101, 248] width 268 height 20
type input "$460.00"
click at [850, 144] on div "Reconcile E-Payments for 09/23/2025 Now Point of Banking (POB) (By Till) TILL N…" at bounding box center [816, 246] width 880 height 307
click at [428, 225] on div "CHIEF-[PERSON_NAME]" at bounding box center [530, 219] width 286 height 29
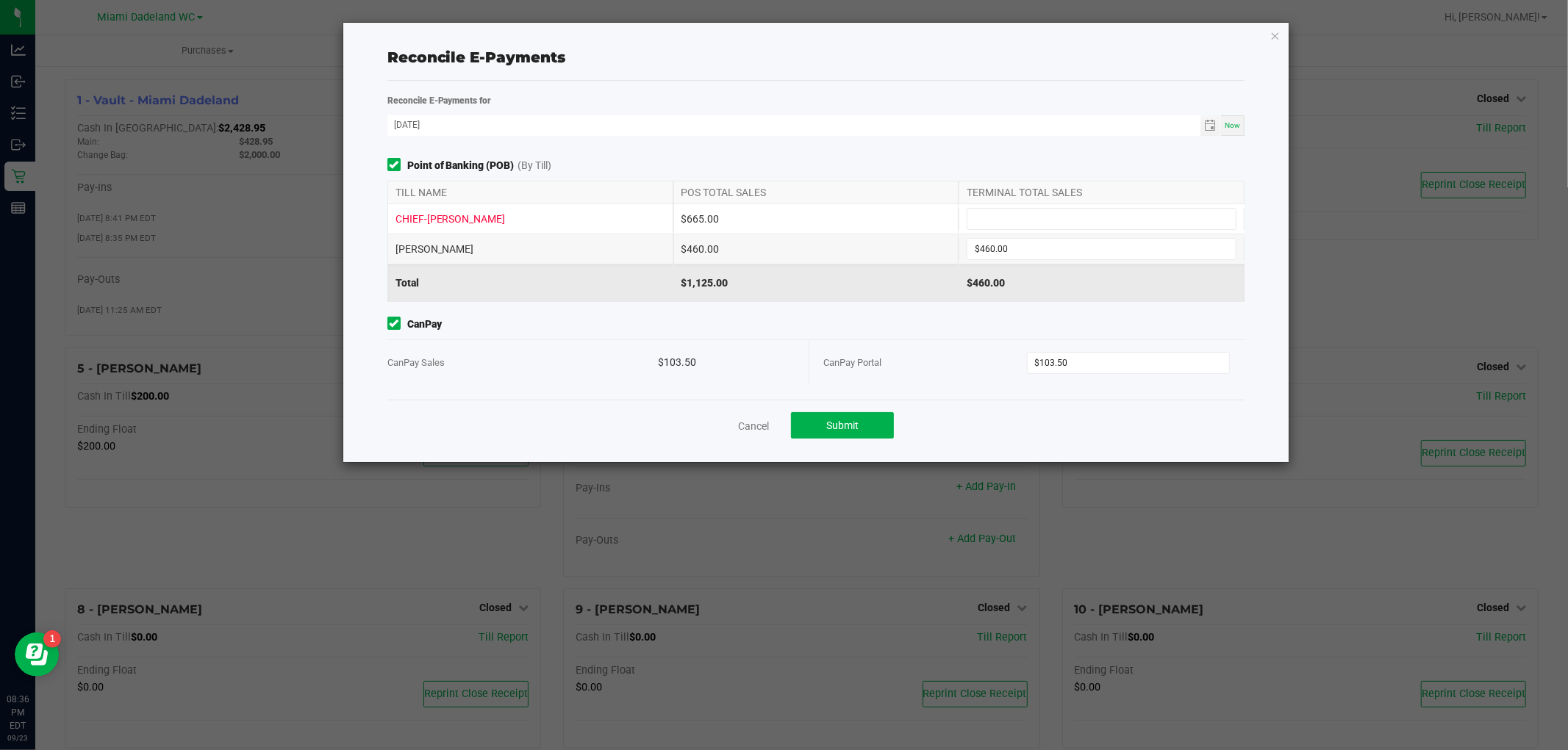
click at [437, 216] on div "CHIEF-[PERSON_NAME]" at bounding box center [530, 219] width 286 height 29
click at [1011, 212] on input at bounding box center [1101, 218] width 268 height 20
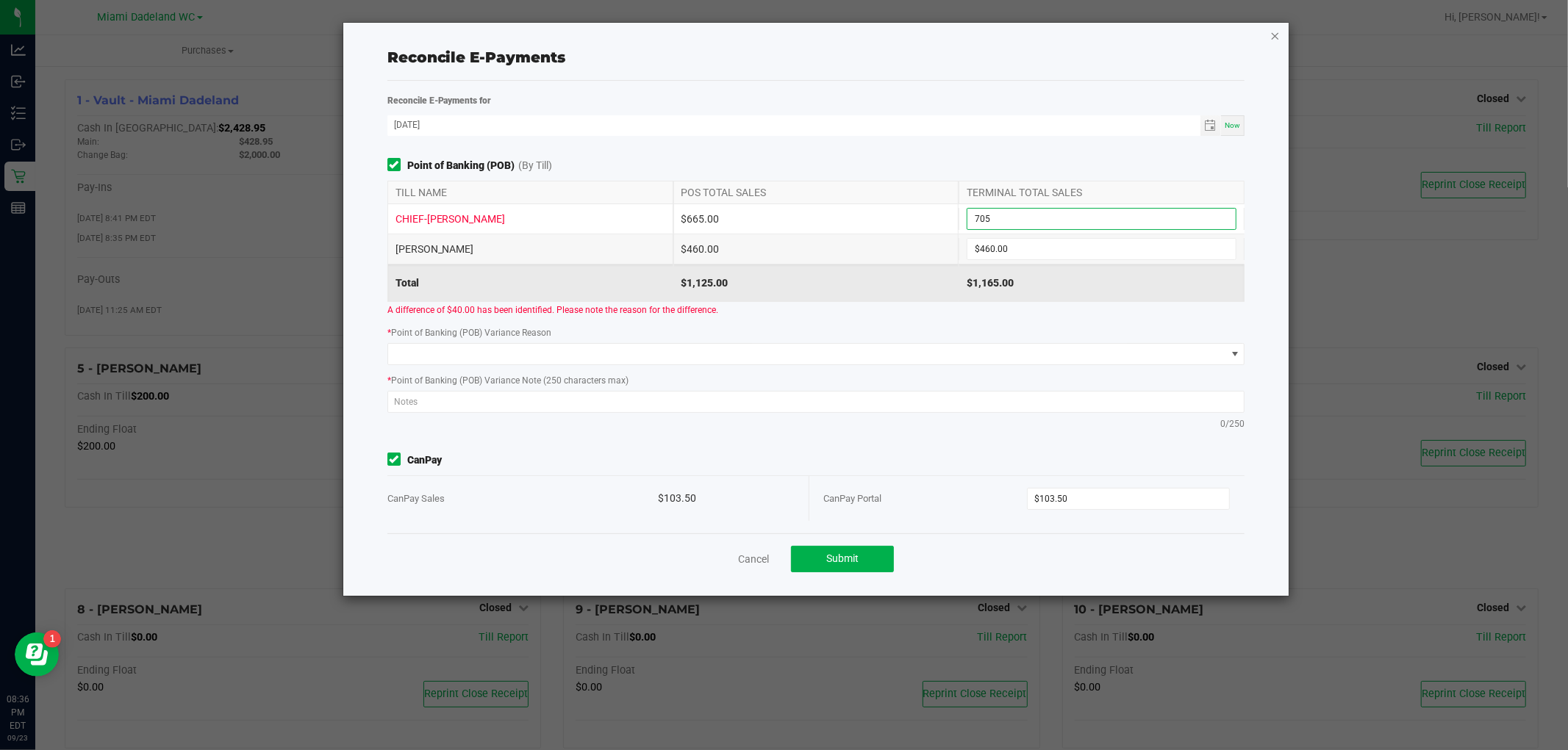
type input "$705.00"
click at [1274, 32] on icon "button" at bounding box center [1275, 36] width 11 height 18
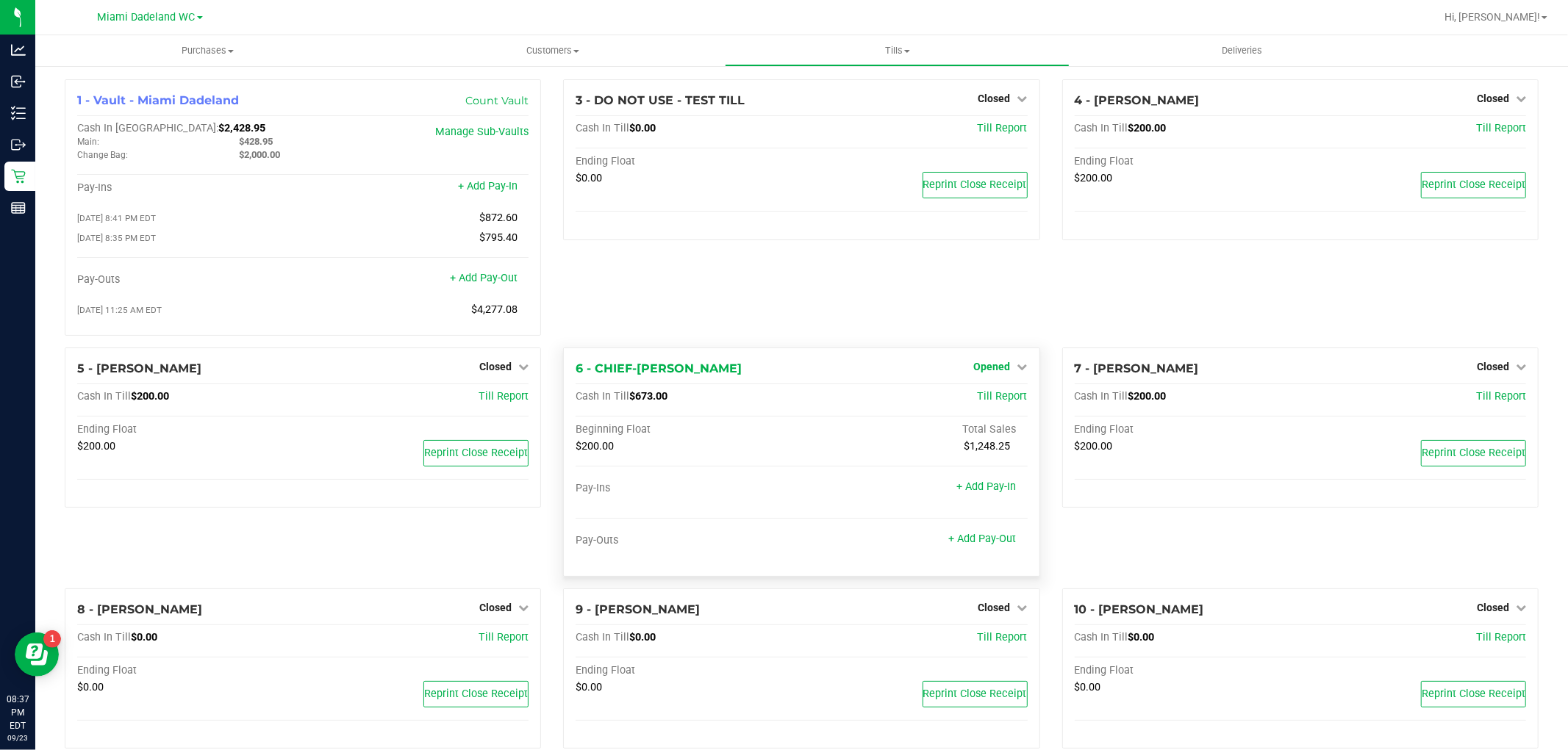
click at [992, 368] on span "Opened" at bounding box center [991, 366] width 36 height 12
click at [988, 402] on link "Close Till" at bounding box center [993, 397] width 40 height 12
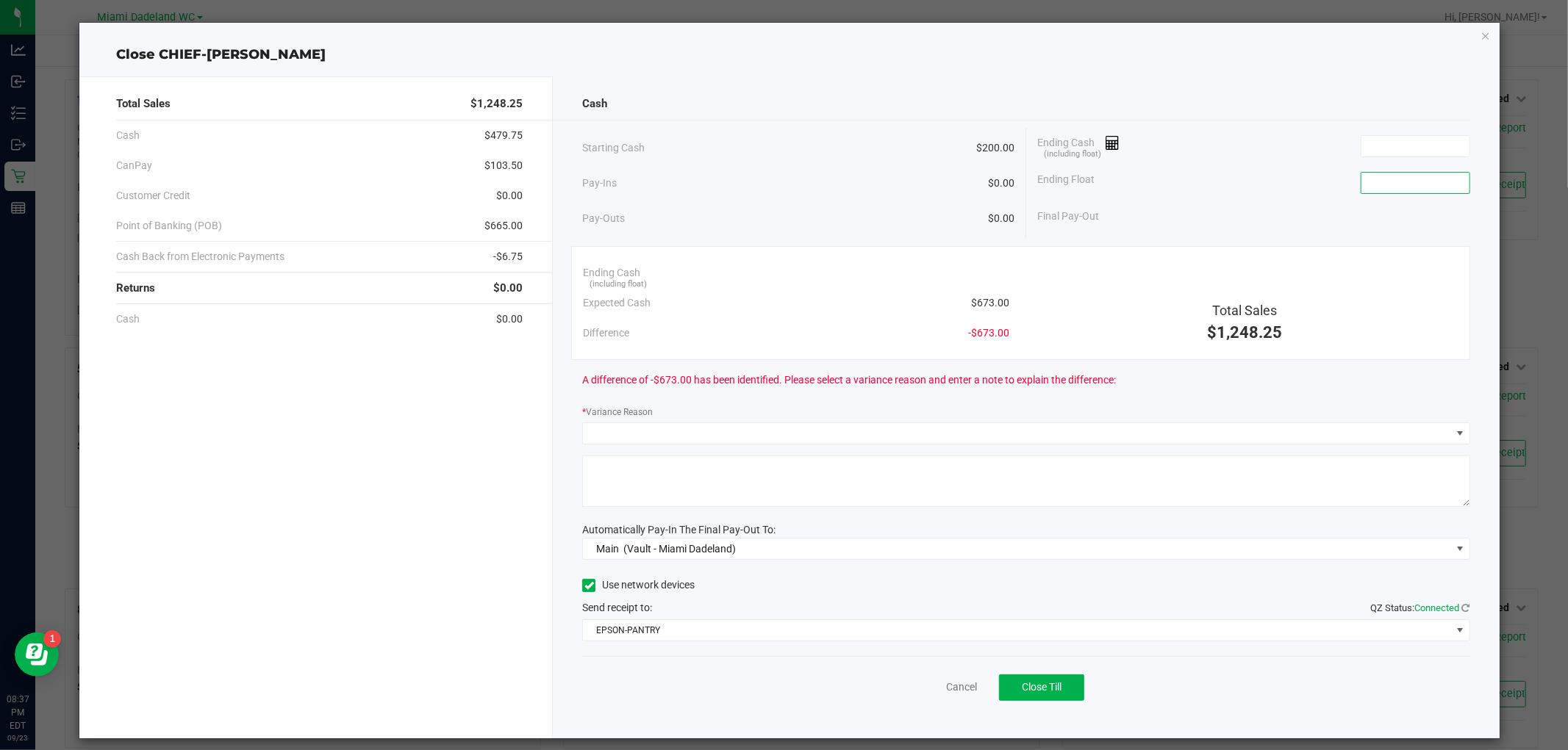
click at [1424, 175] on input at bounding box center [1415, 183] width 108 height 20
click at [1481, 37] on icon "button" at bounding box center [1486, 36] width 11 height 18
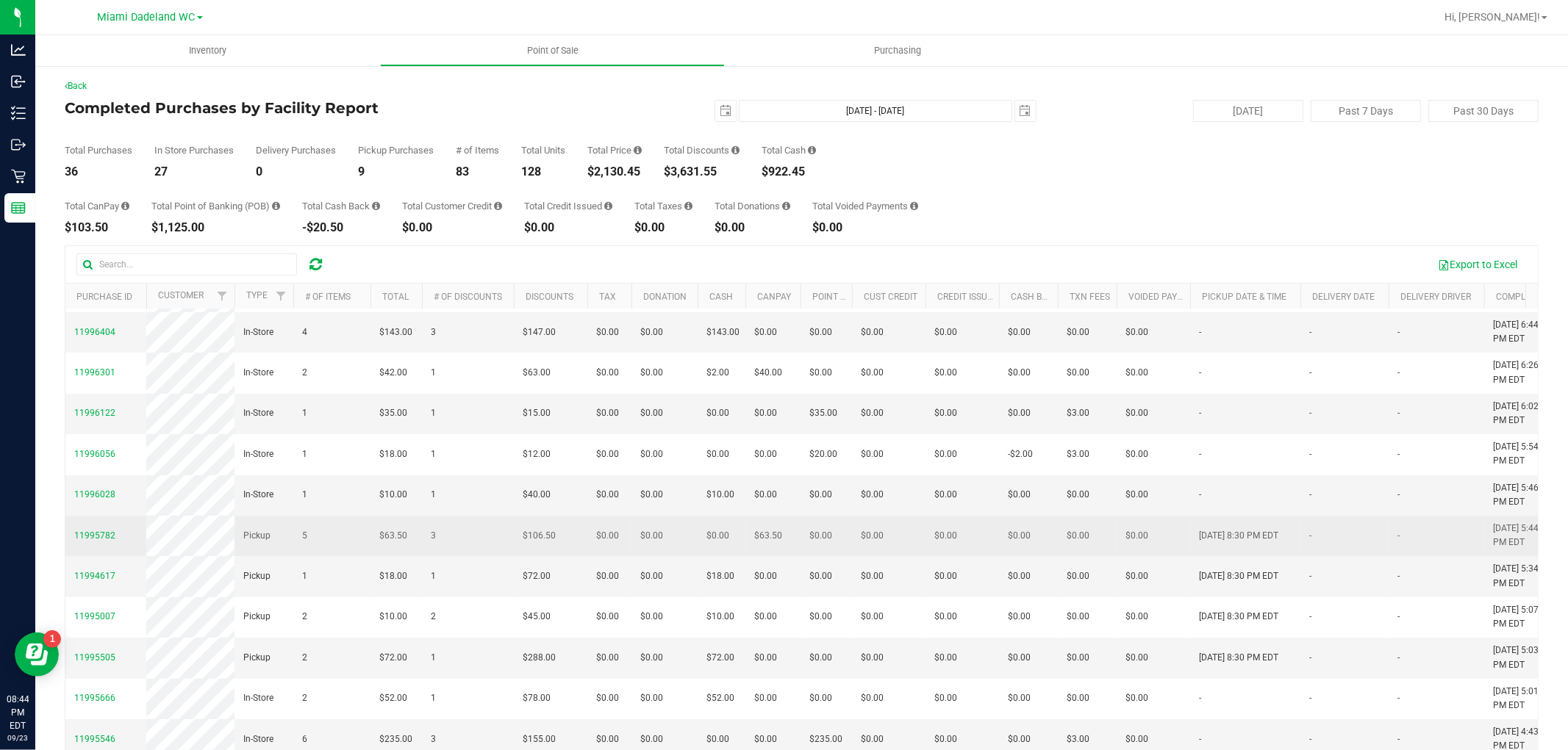
scroll to position [82, 0]
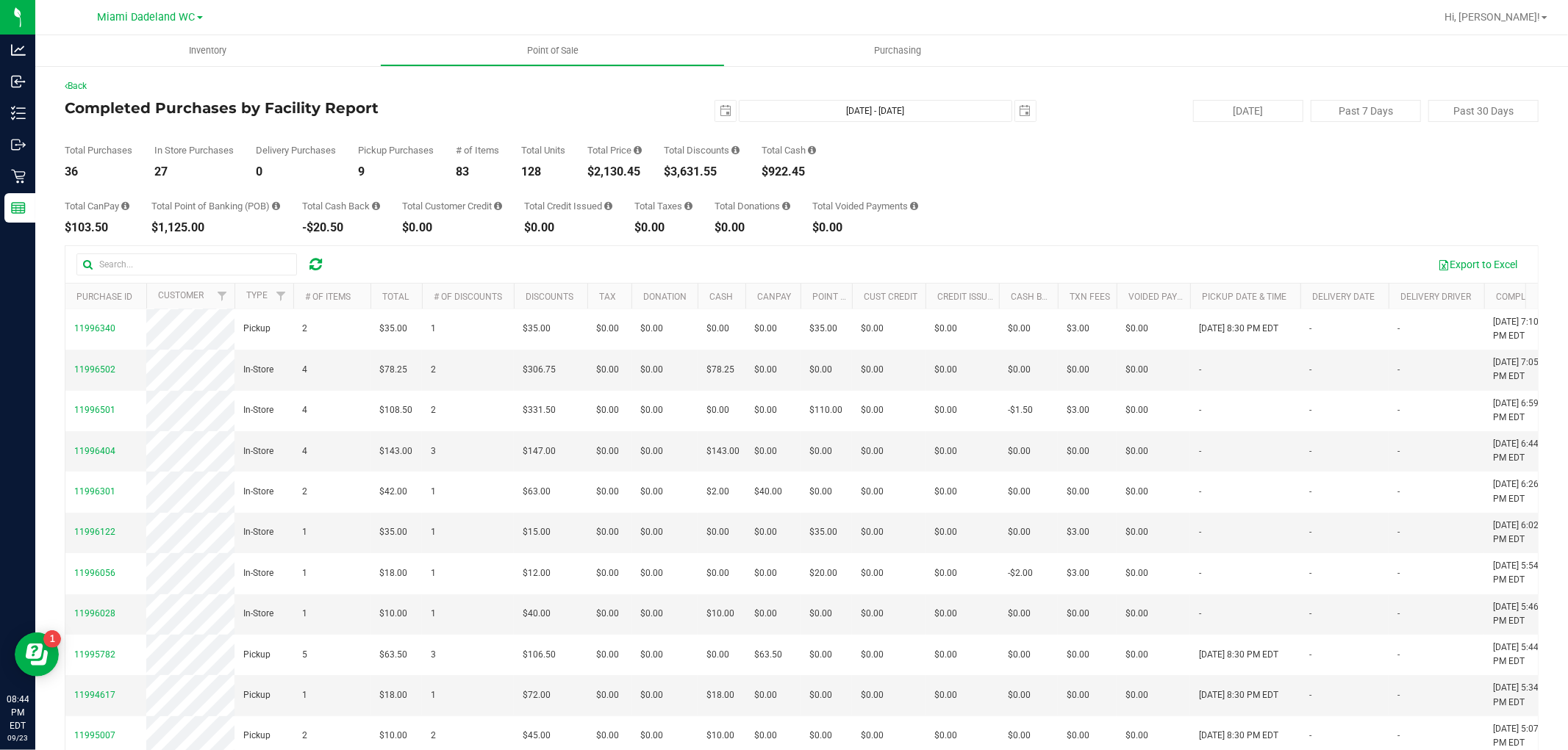
click at [1518, 295] on div "Purchase ID Customer Type # of Items Total # of Discounts Discounts Tax Donatio…" at bounding box center [801, 297] width 1473 height 26
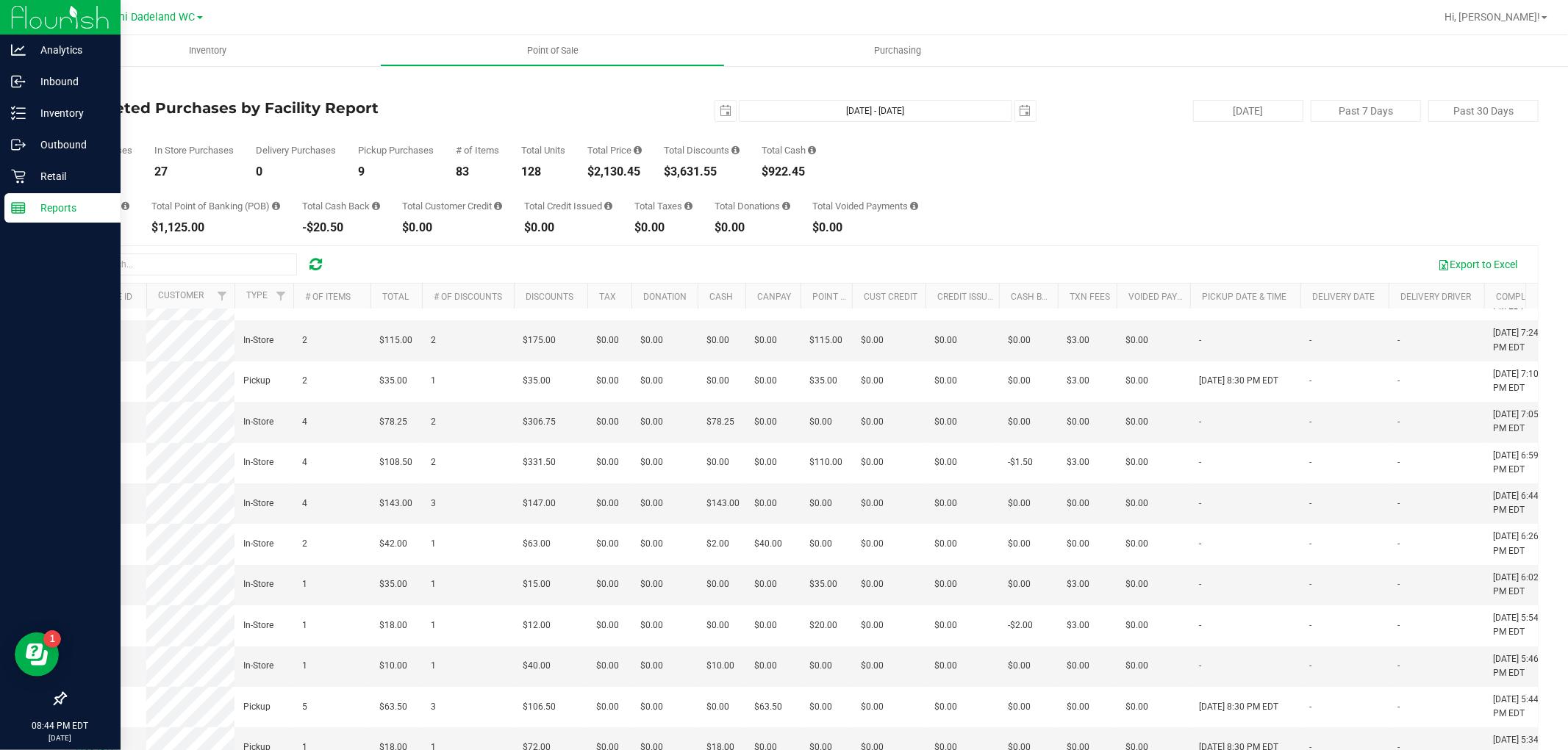
scroll to position [0, 0]
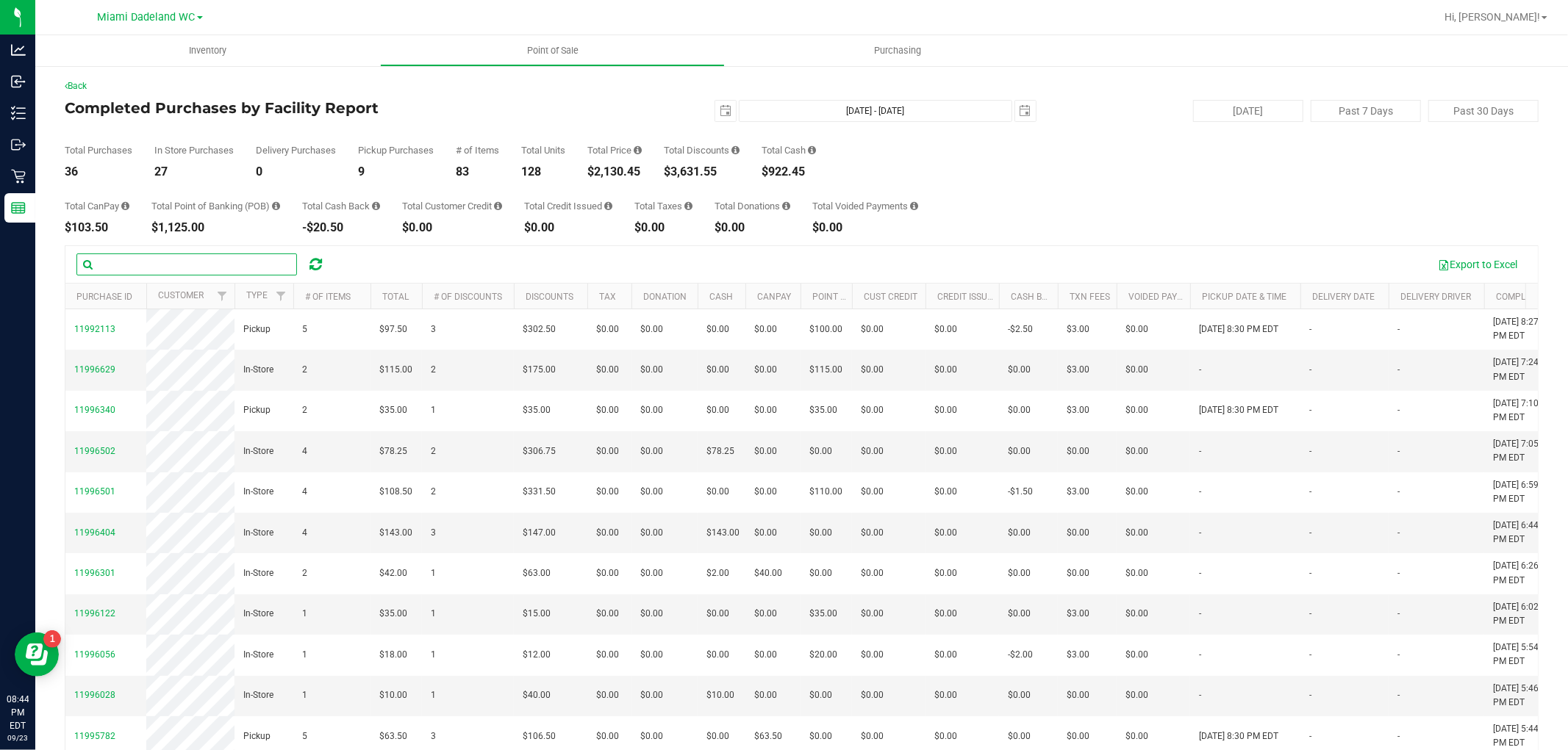
click at [141, 261] on input "text" at bounding box center [187, 264] width 221 height 22
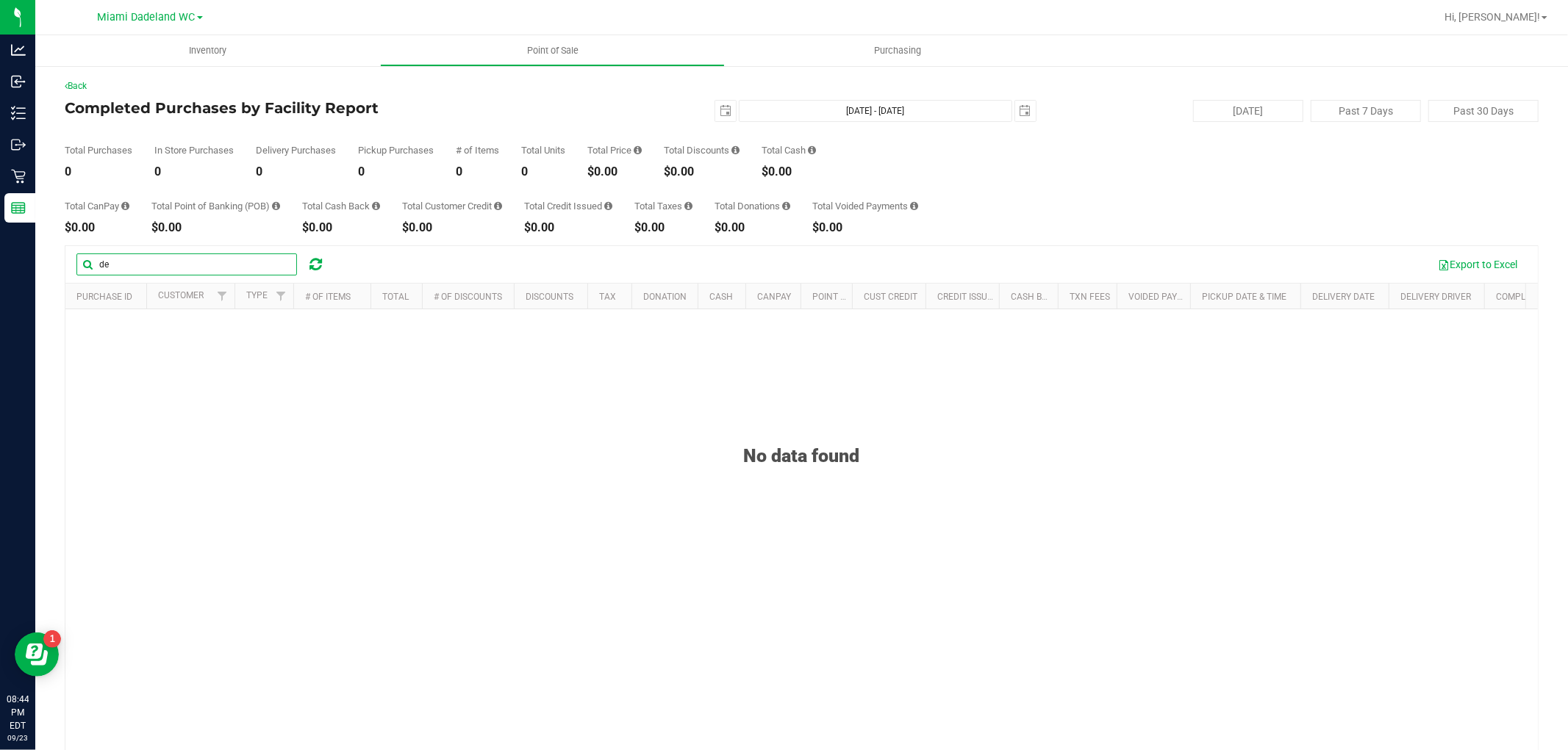
type input "d"
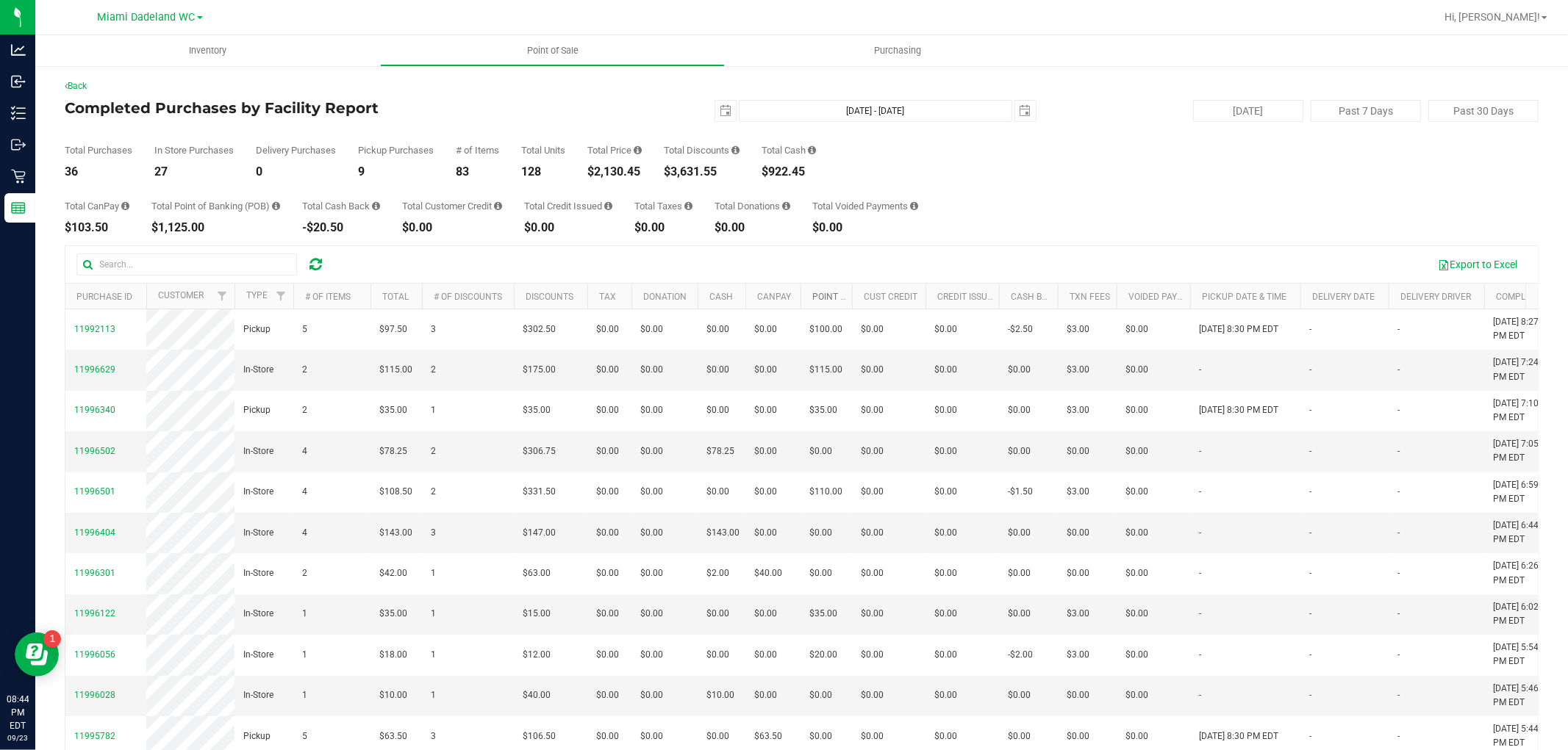
click at [818, 292] on link "Point of Banking (POB)" at bounding box center [864, 297] width 104 height 11
click at [626, 166] on div "$2,130.45" at bounding box center [614, 171] width 54 height 12
copy div "2,130.45"
click at [685, 174] on div "$3,631.55" at bounding box center [702, 171] width 76 height 12
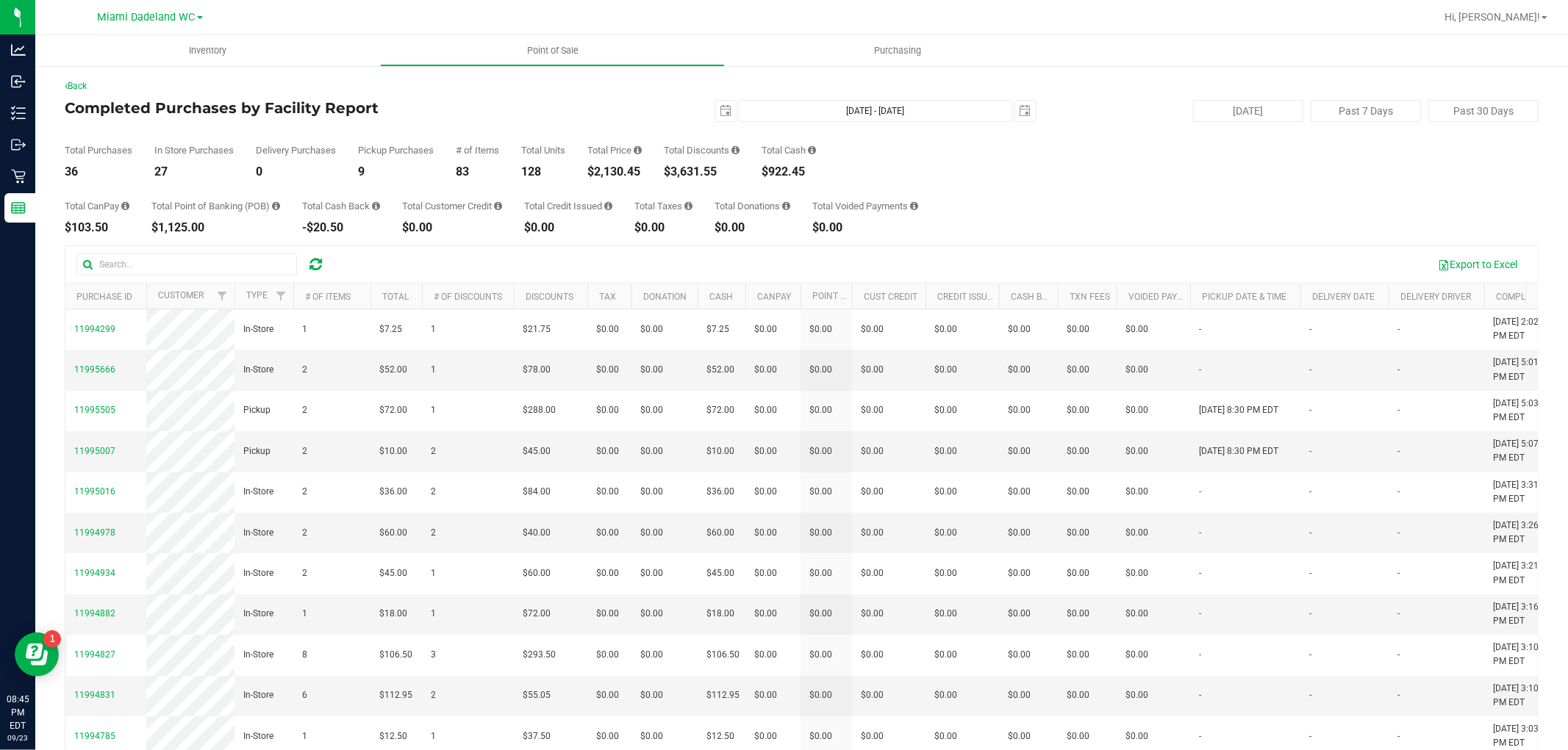
click at [685, 174] on div "$3,631.55" at bounding box center [702, 171] width 76 height 12
copy div "3,631.55"
click at [785, 174] on div "$922.45" at bounding box center [788, 171] width 54 height 12
copy div "922.45"
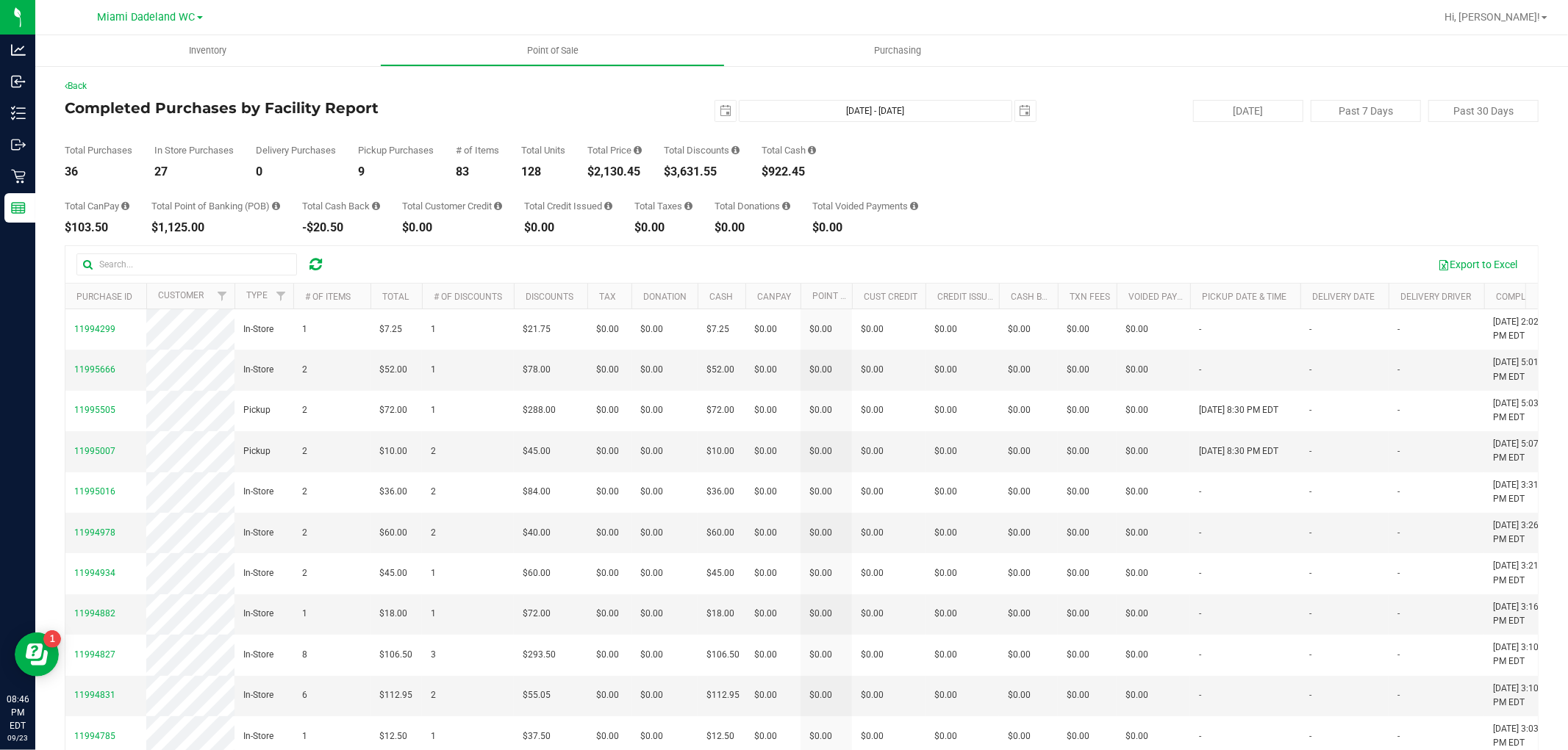
click at [1211, 173] on div "Total Purchases 36 In Store Purchases 27 Delivery Purchases 0 Pickup Purchases …" at bounding box center [801, 150] width 1473 height 56
click at [724, 101] on span "select" at bounding box center [725, 111] width 20 height 20
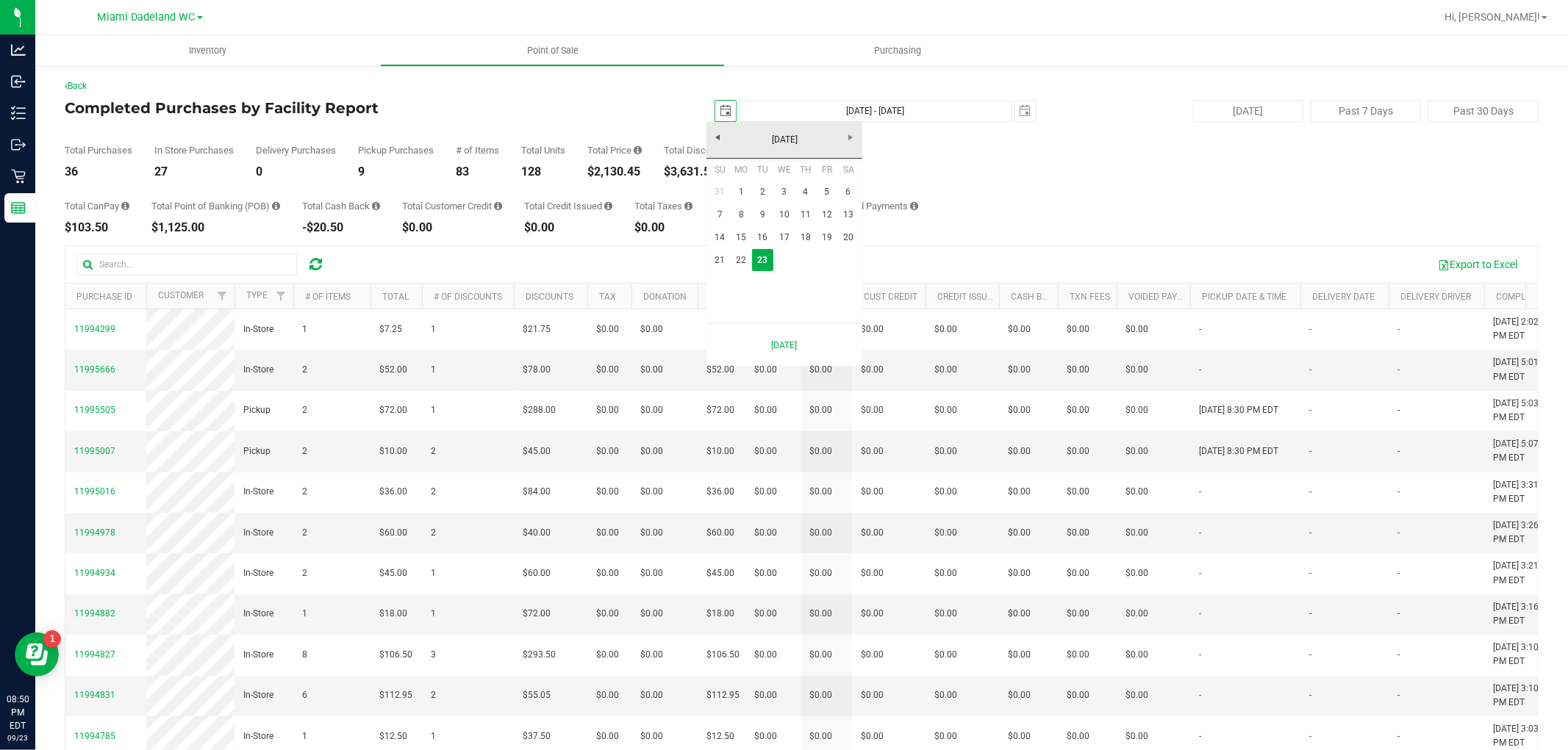
scroll to position [0, 36]
click at [741, 253] on link "22" at bounding box center [741, 260] width 21 height 23
type input "[DATE]"
type input "[DATE] - [DATE]"
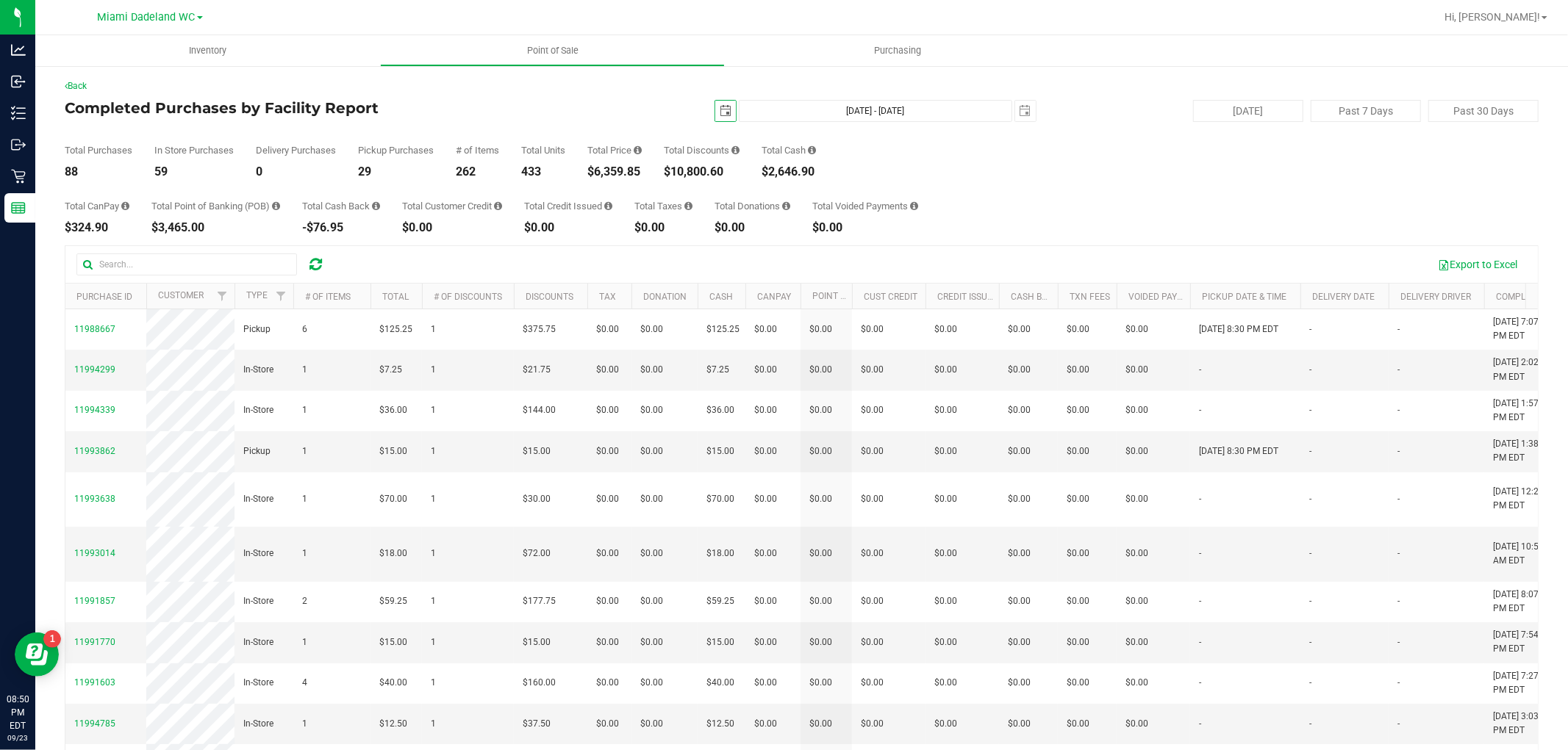
click at [622, 166] on div "$6,359.85" at bounding box center [614, 171] width 54 height 12
copy div "6,359.85"
click at [721, 110] on span "select" at bounding box center [725, 111] width 12 height 12
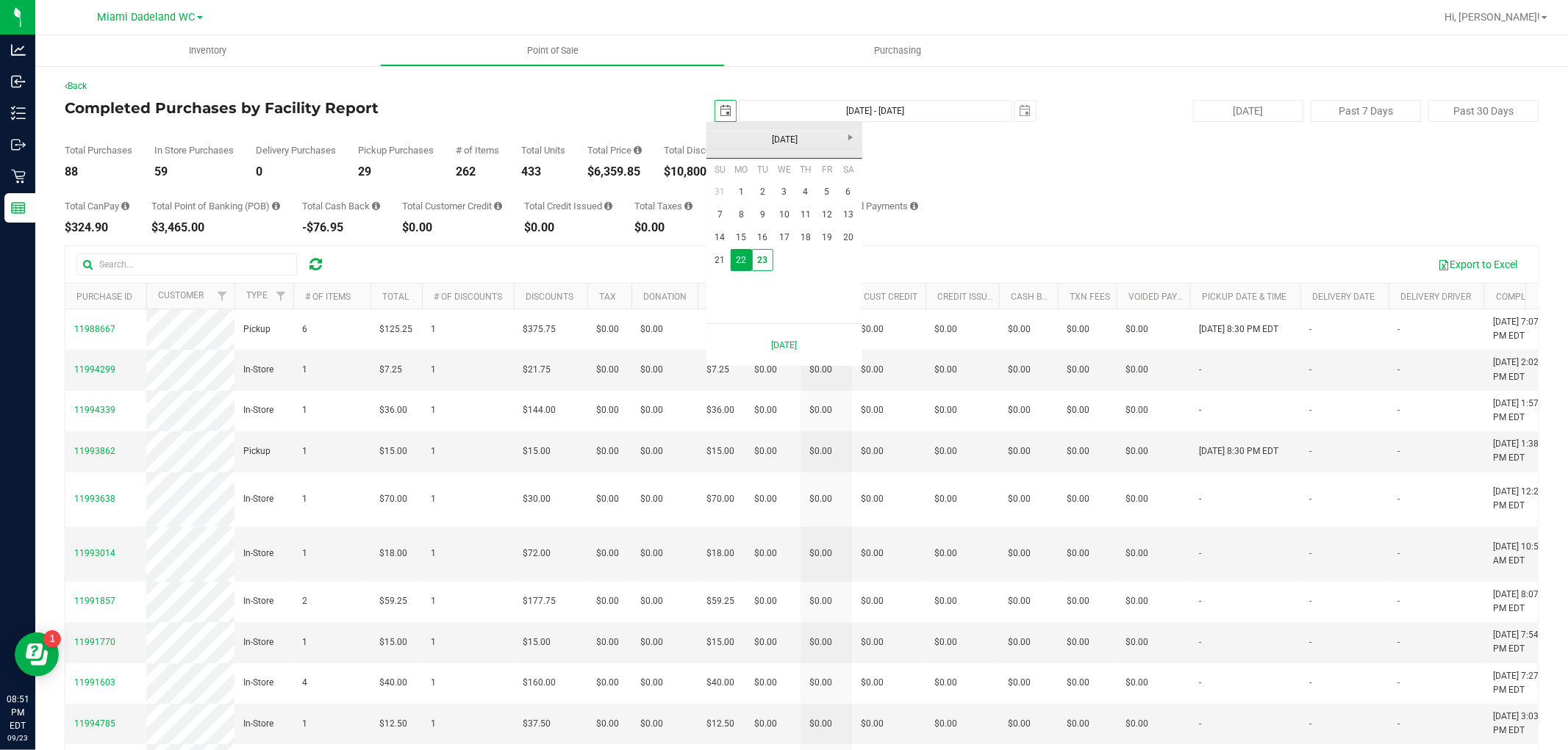
scroll to position [0, 36]
click at [742, 192] on link "1" at bounding box center [741, 192] width 21 height 23
type input "[DATE]"
type input "[DATE] - [DATE]"
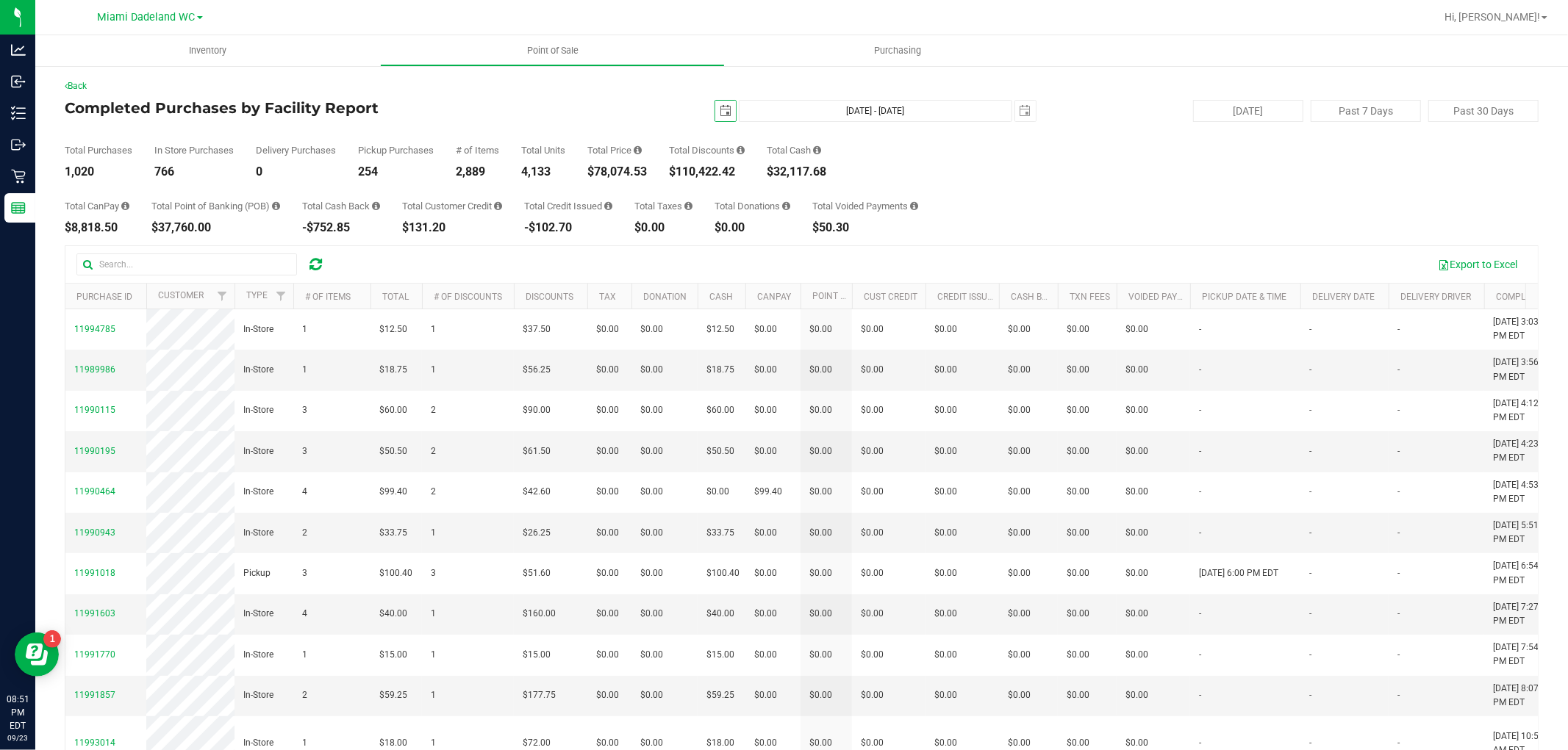
click at [625, 175] on div "$78,074.53" at bounding box center [617, 171] width 60 height 12
copy div "78,074.53"
click at [722, 101] on span "select" at bounding box center [725, 111] width 20 height 20
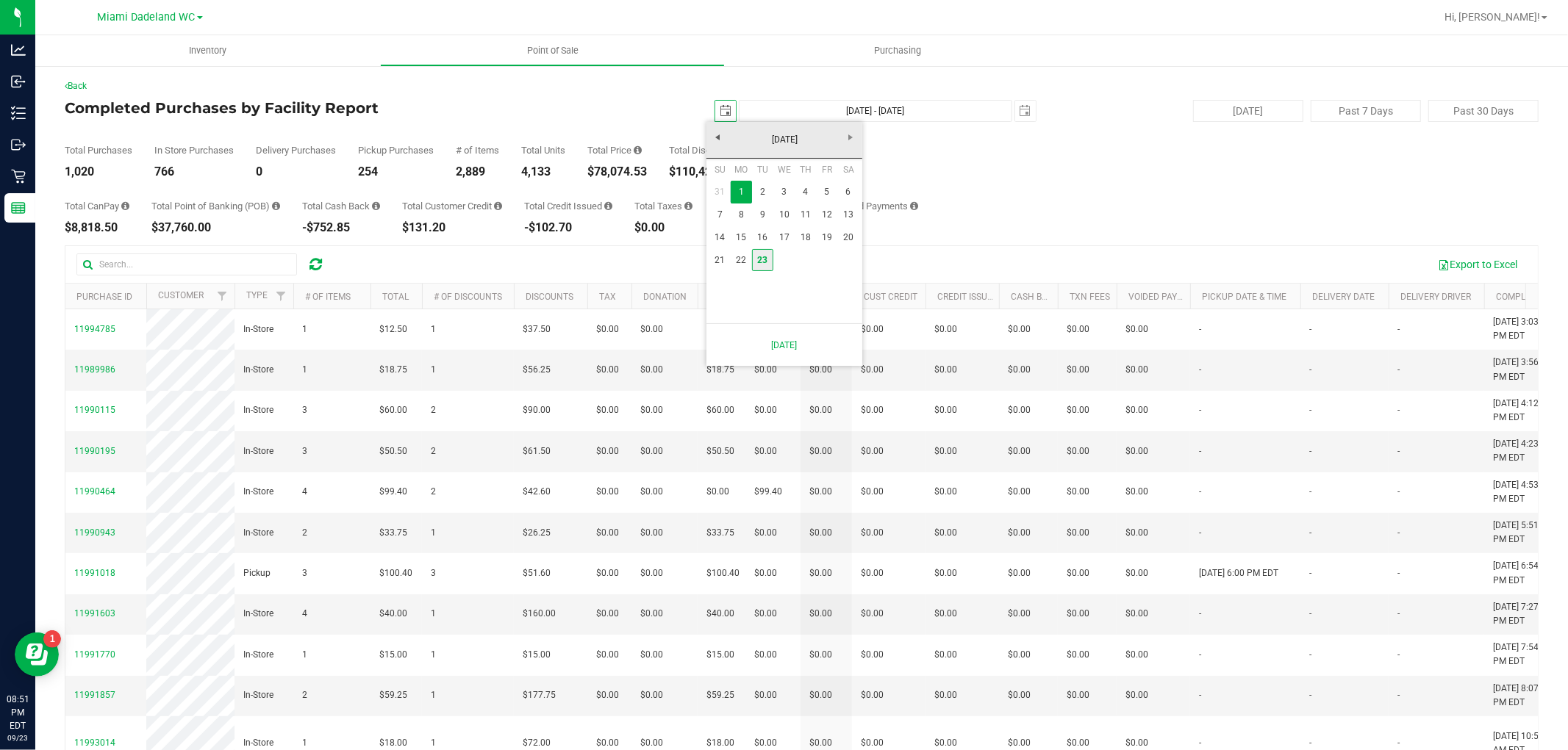
click at [764, 265] on link "23" at bounding box center [763, 260] width 21 height 23
type input "[DATE]"
type input "[DATE] - [DATE]"
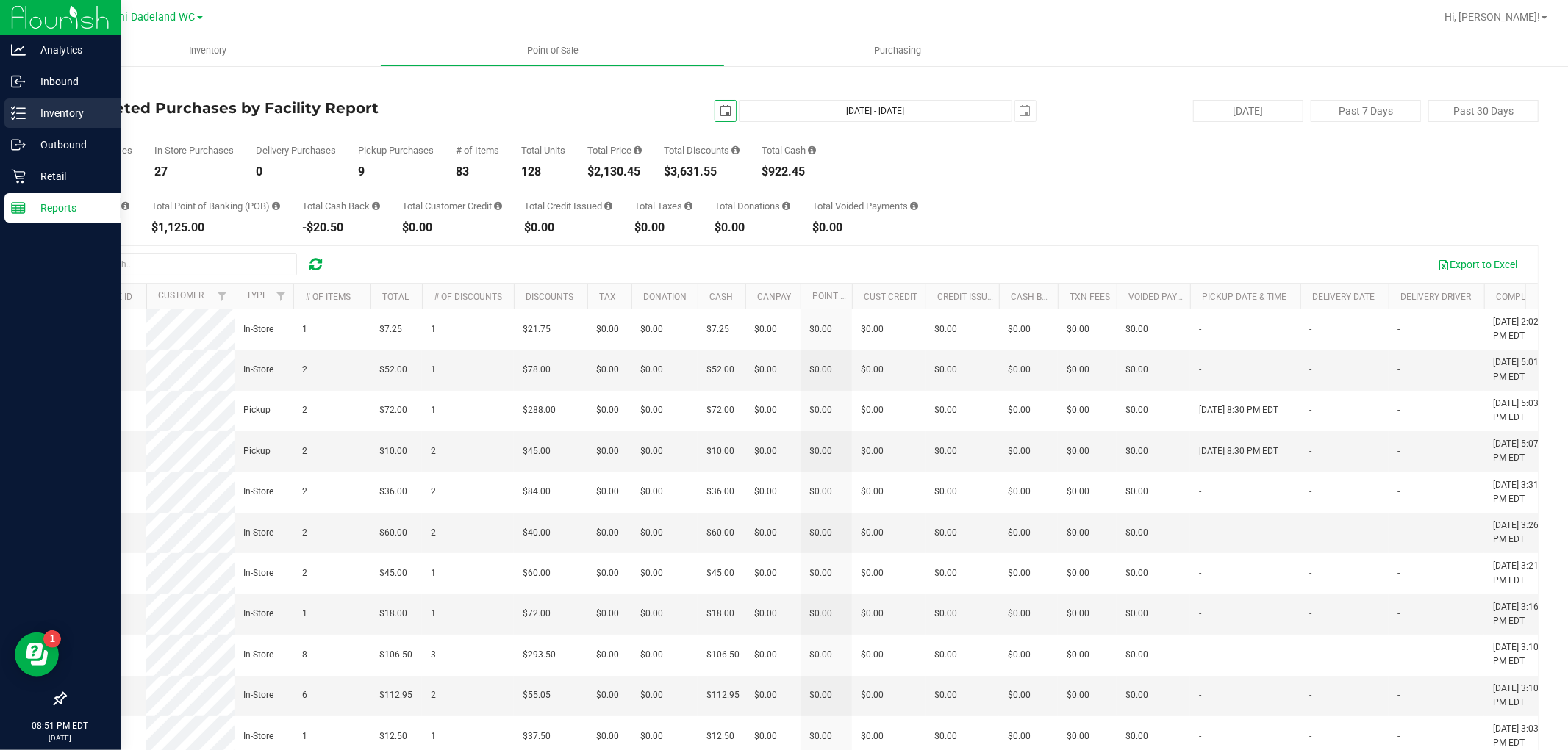
click at [47, 114] on p "Inventory" at bounding box center [70, 113] width 88 height 18
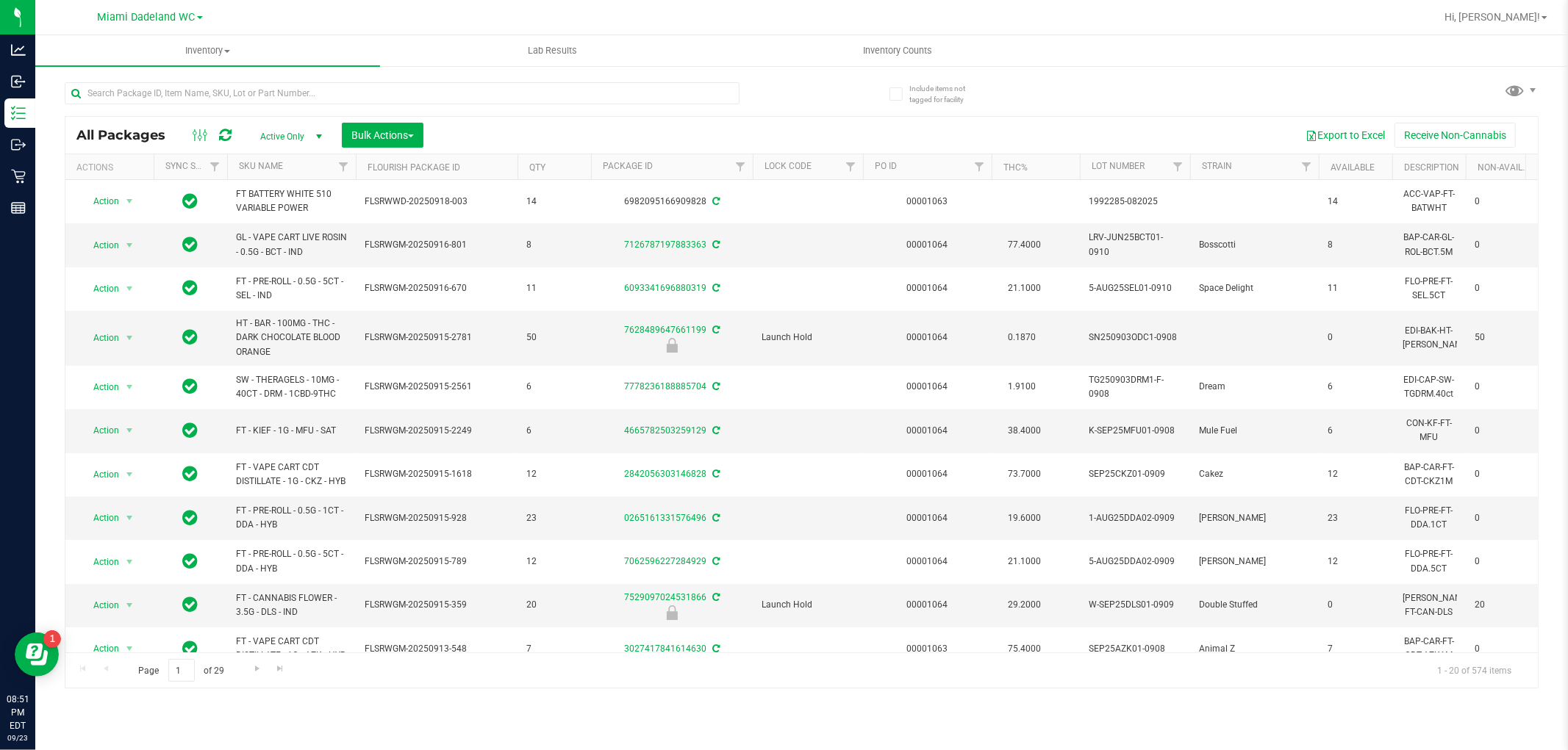
click at [919, 34] on nav "Miami Dadeland WC Hi, [PERSON_NAME]!" at bounding box center [801, 18] width 1532 height 36
click at [926, 61] on uib-tab-heading "Inventory Counts" at bounding box center [897, 51] width 343 height 29
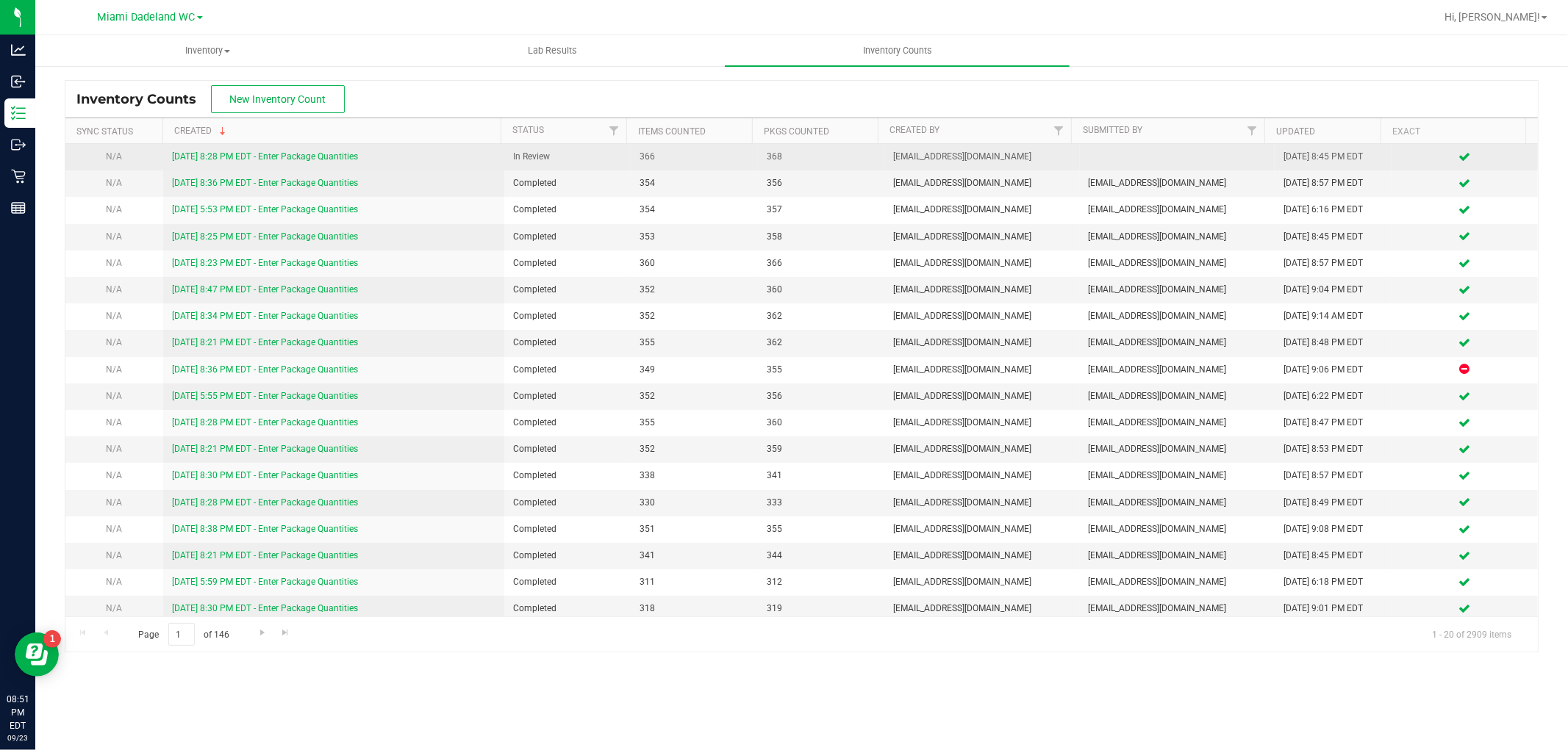
click at [231, 153] on link "[DATE] 8:28 PM EDT - Enter Package Quantities" at bounding box center [265, 156] width 186 height 11
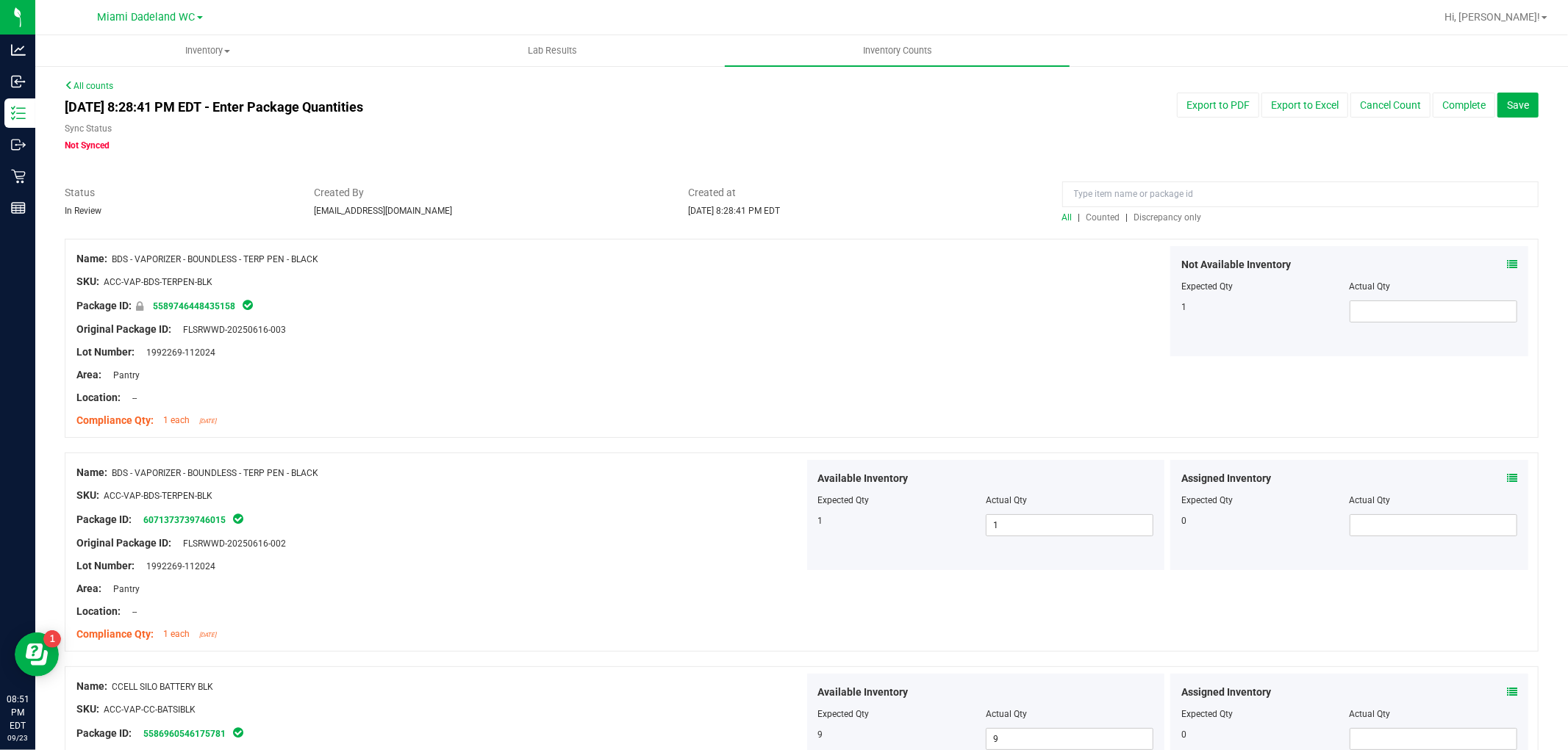
click at [1171, 216] on span "Discrepancy only" at bounding box center [1168, 217] width 68 height 11
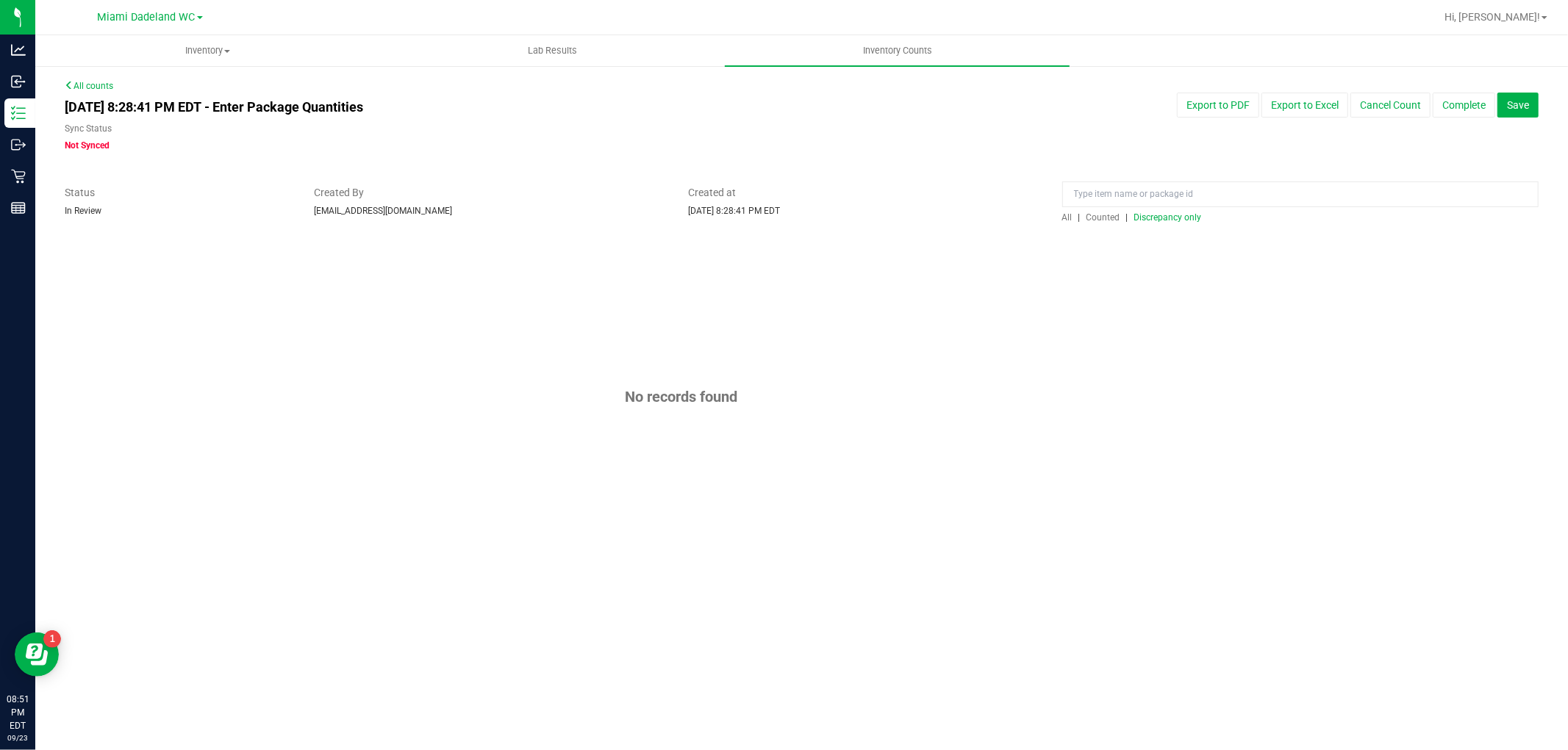
click at [1191, 221] on span "Discrepancy only" at bounding box center [1168, 217] width 68 height 11
click at [1468, 113] on button "Complete" at bounding box center [1463, 105] width 62 height 25
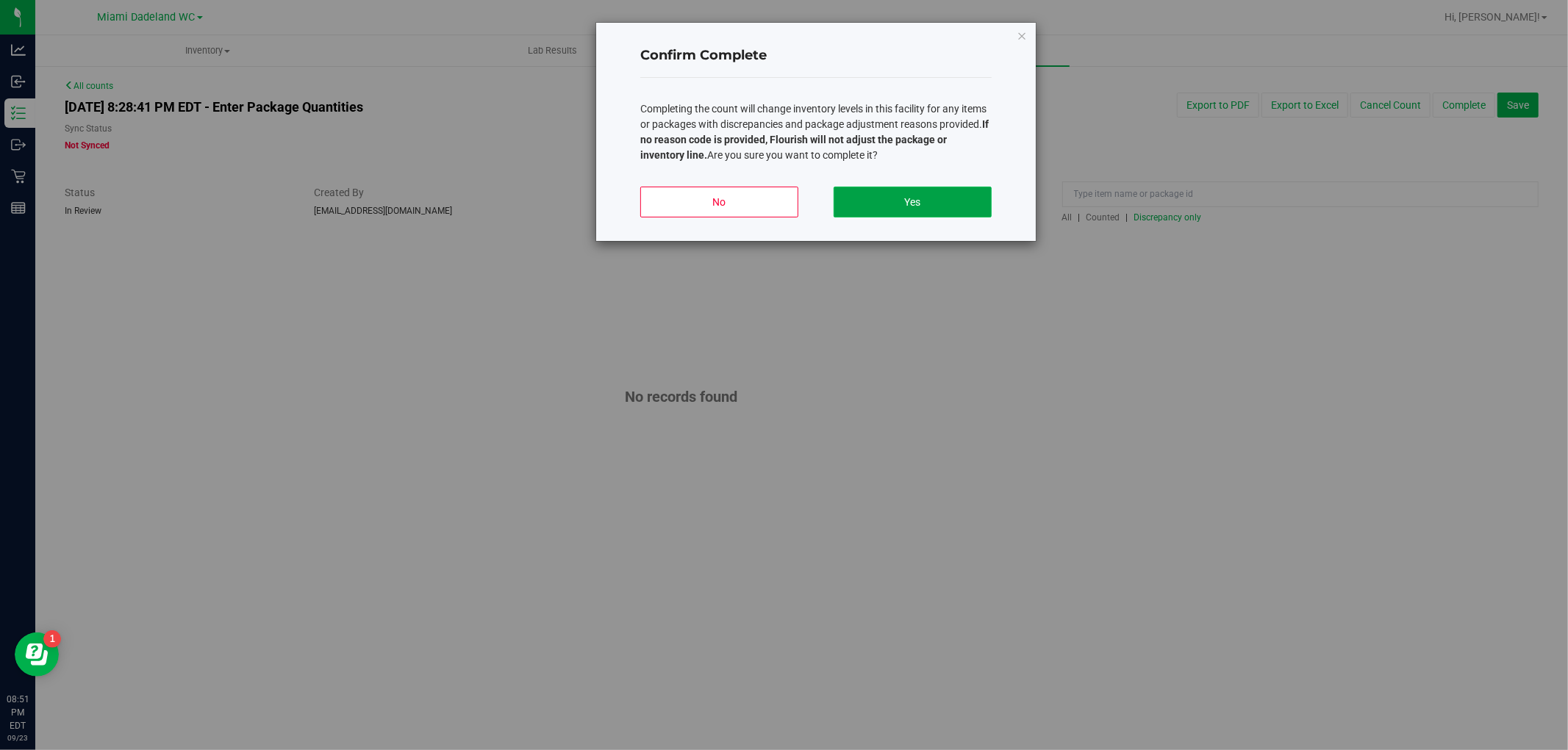
click at [894, 196] on button "Yes" at bounding box center [912, 202] width 158 height 31
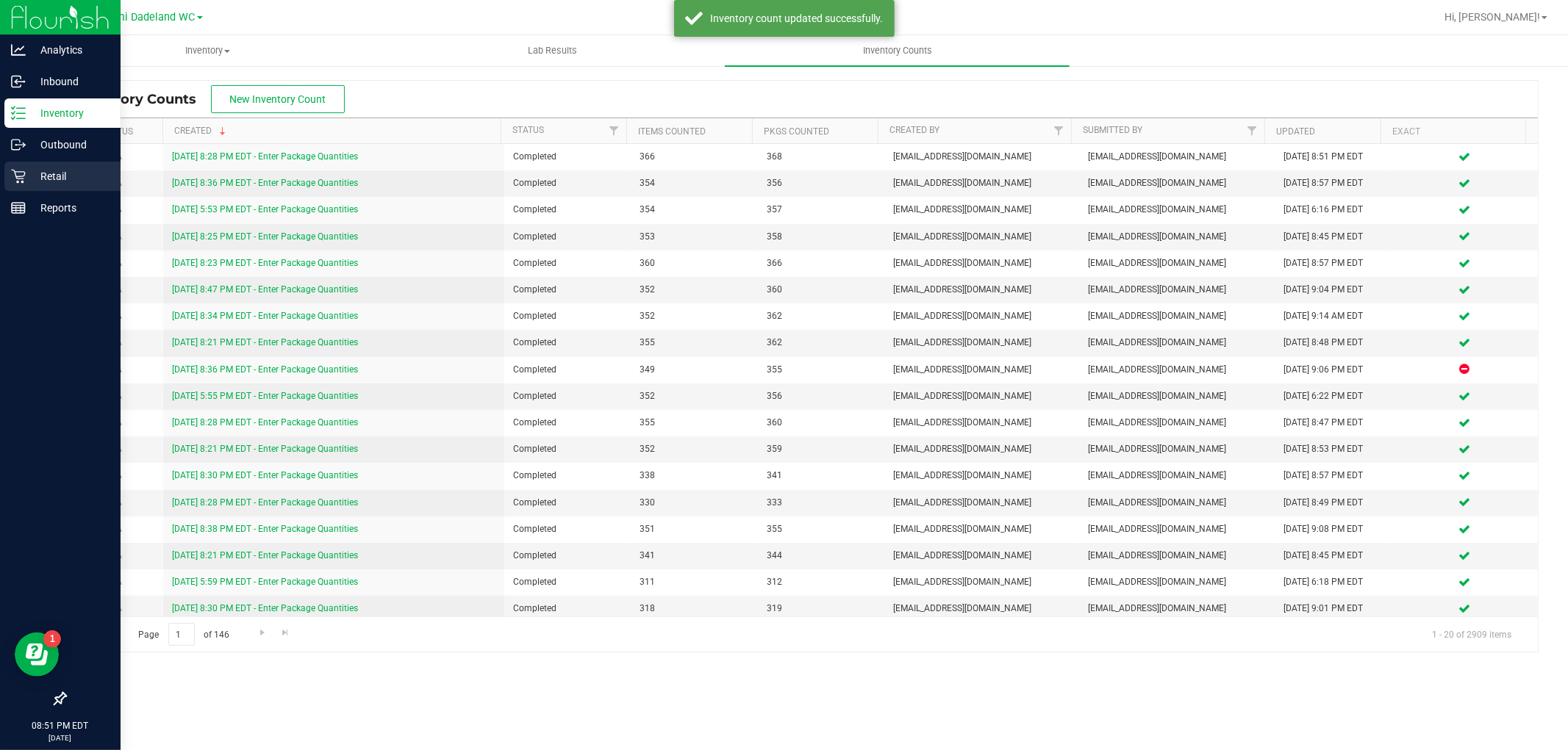
click at [20, 170] on icon at bounding box center [19, 176] width 15 height 15
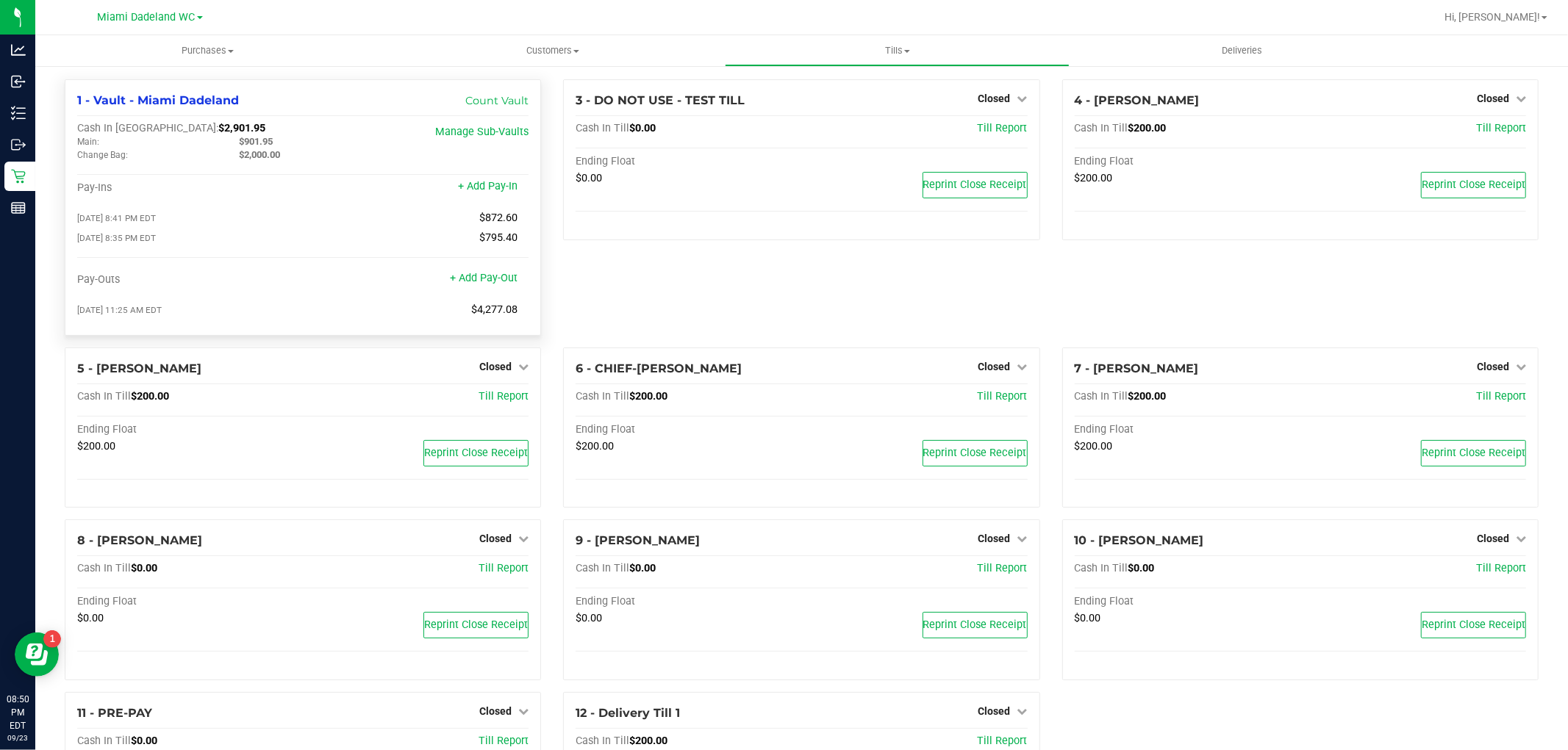
drag, startPoint x: 165, startPoint y: 118, endPoint x: 180, endPoint y: 125, distance: 16.6
click at [166, 118] on div "1 - Vault - Miami Dadeland Count Vault Cash In Vault: $2,901.95 Main: $901.95 C…" at bounding box center [302, 207] width 476 height 256
click at [218, 125] on span "$2,901.95" at bounding box center [242, 128] width 47 height 12
copy span "2,901.95"
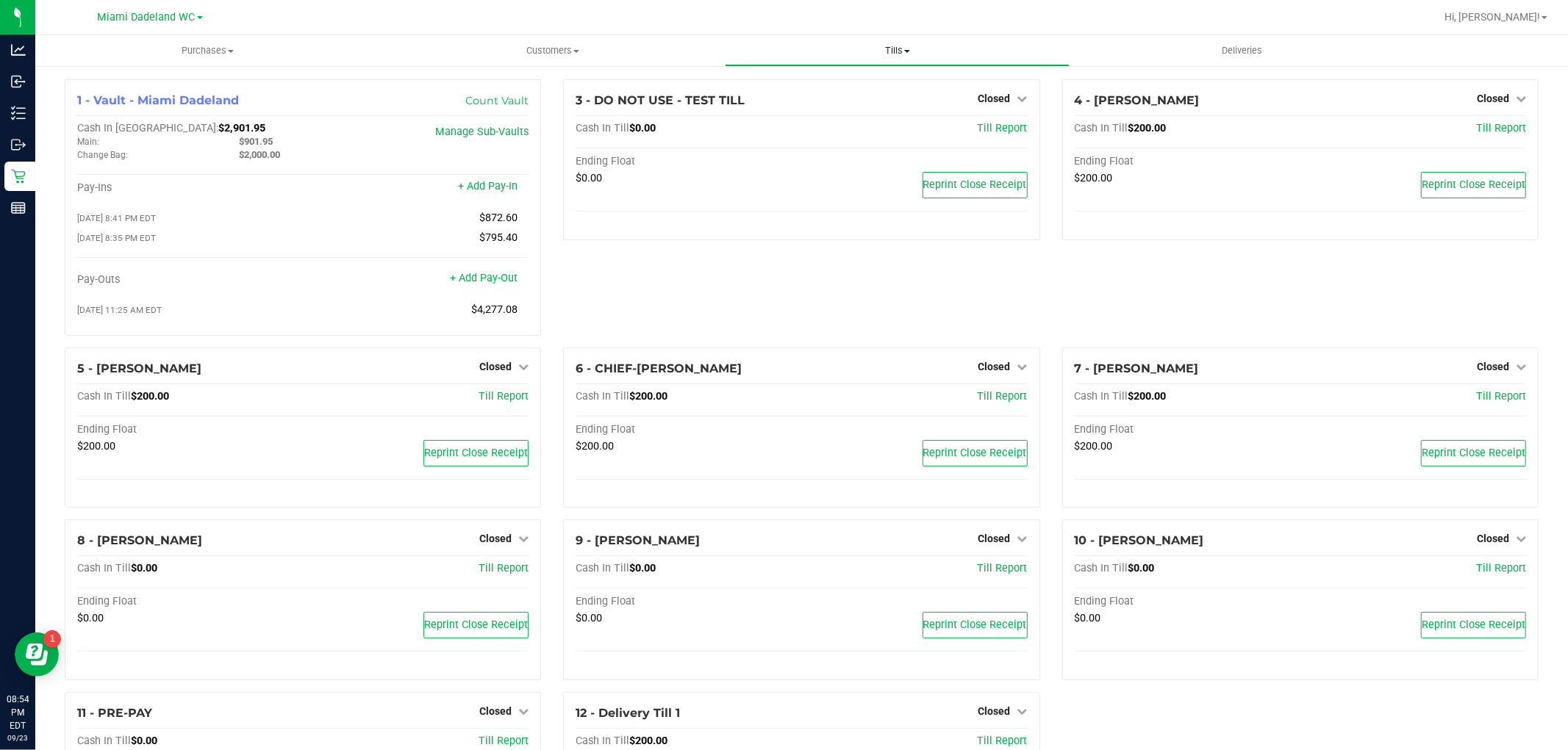
click at [883, 52] on span "Tills" at bounding box center [897, 51] width 343 height 13
click at [884, 103] on li "Reconcile e-payments" at bounding box center [897, 107] width 344 height 18
